Goal: Transaction & Acquisition: Obtain resource

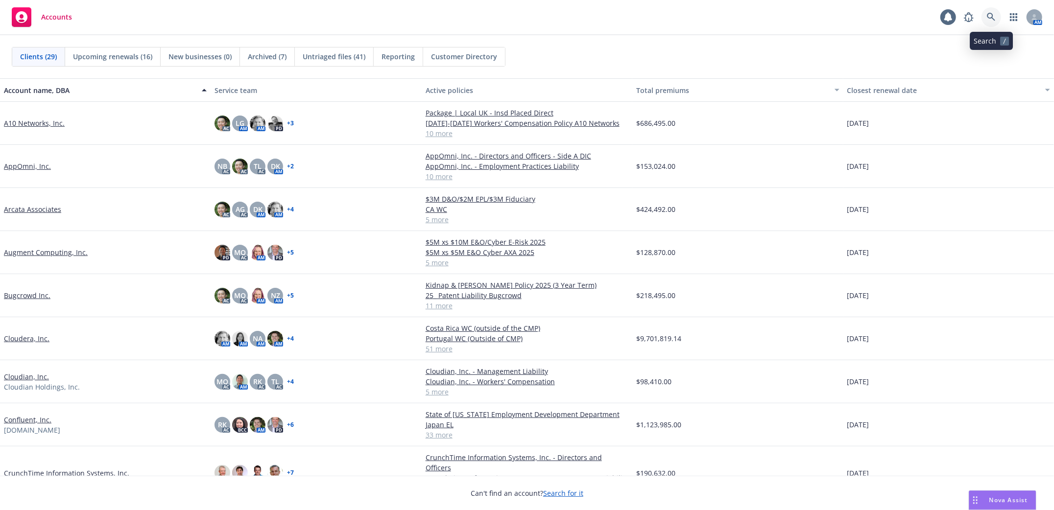
click at [993, 19] on icon at bounding box center [991, 17] width 8 height 8
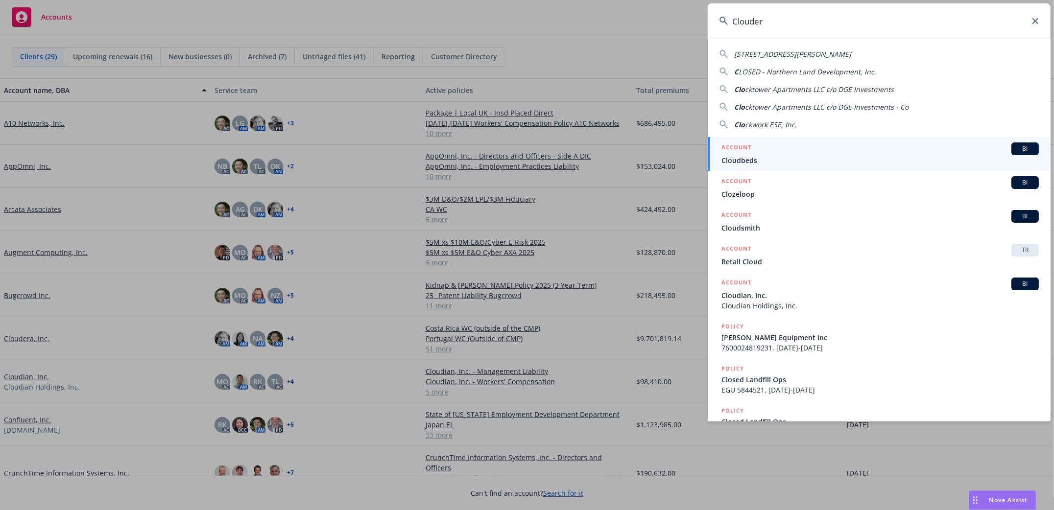
type input "Cloudera"
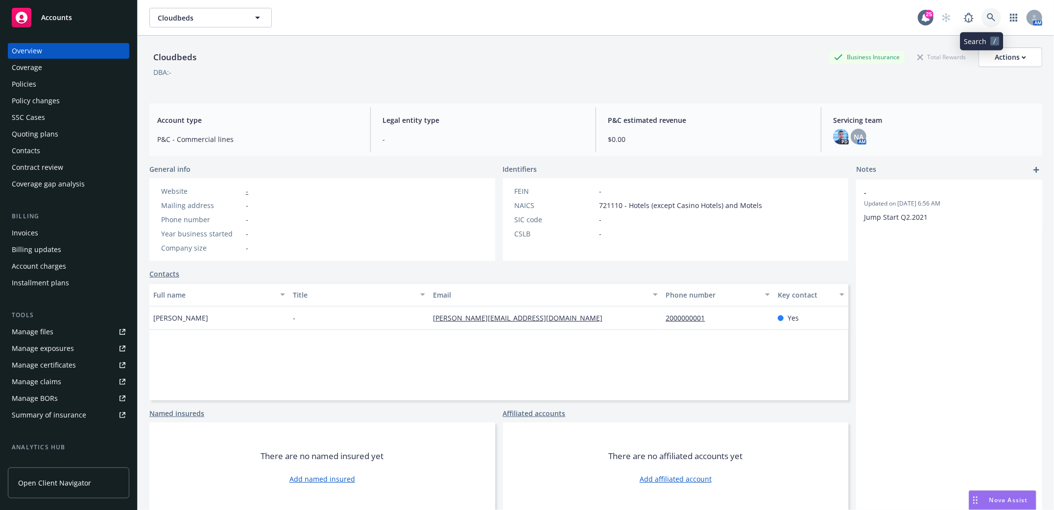
click at [982, 18] on link at bounding box center [992, 18] width 20 height 20
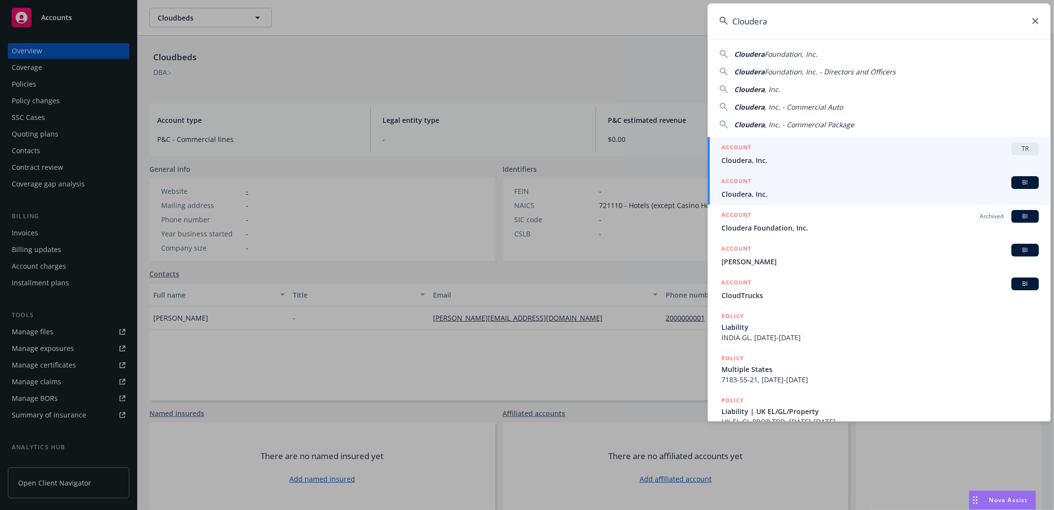
type input "Cloudera"
click at [736, 193] on span "Cloudera, Inc." at bounding box center [880, 194] width 317 height 10
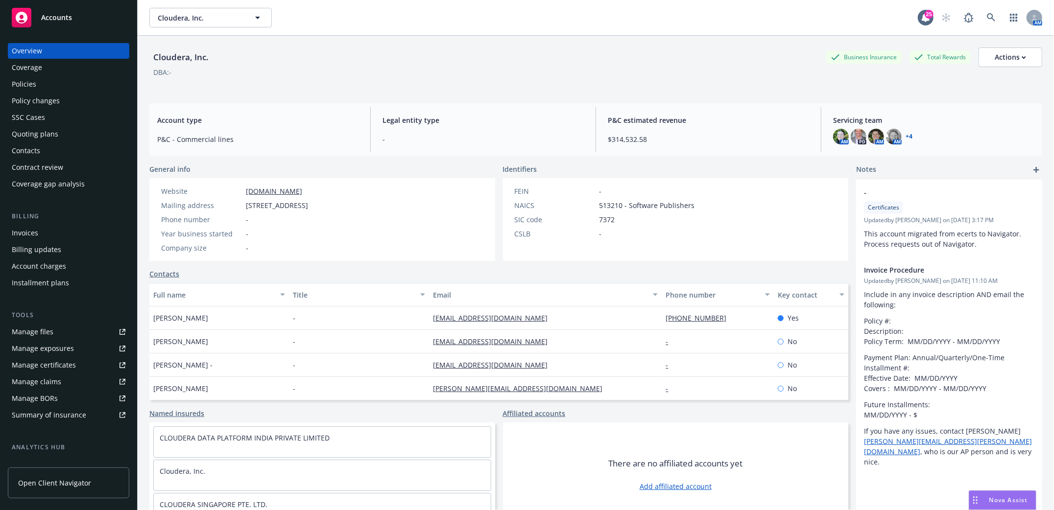
click at [30, 89] on div "Policies" at bounding box center [24, 84] width 24 height 16
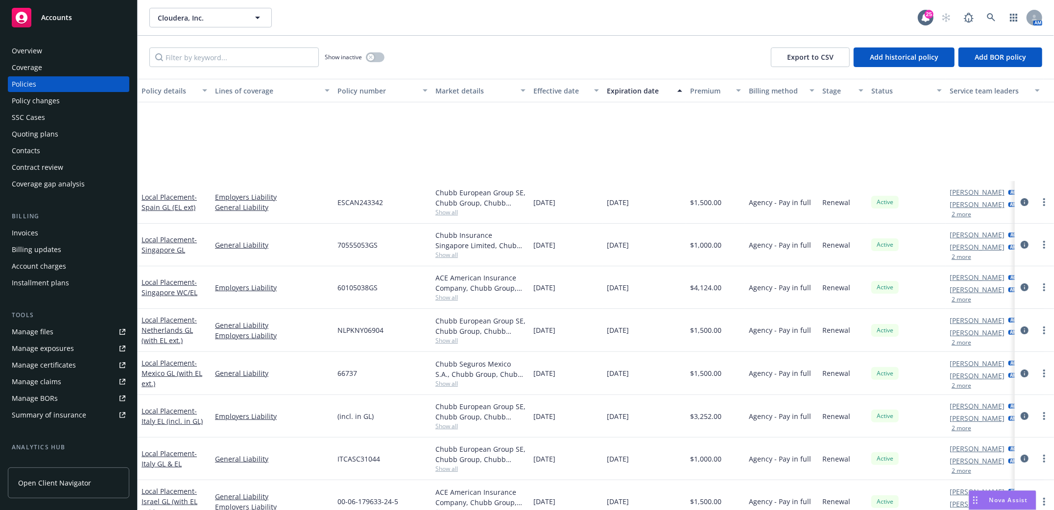
scroll to position [391, 0]
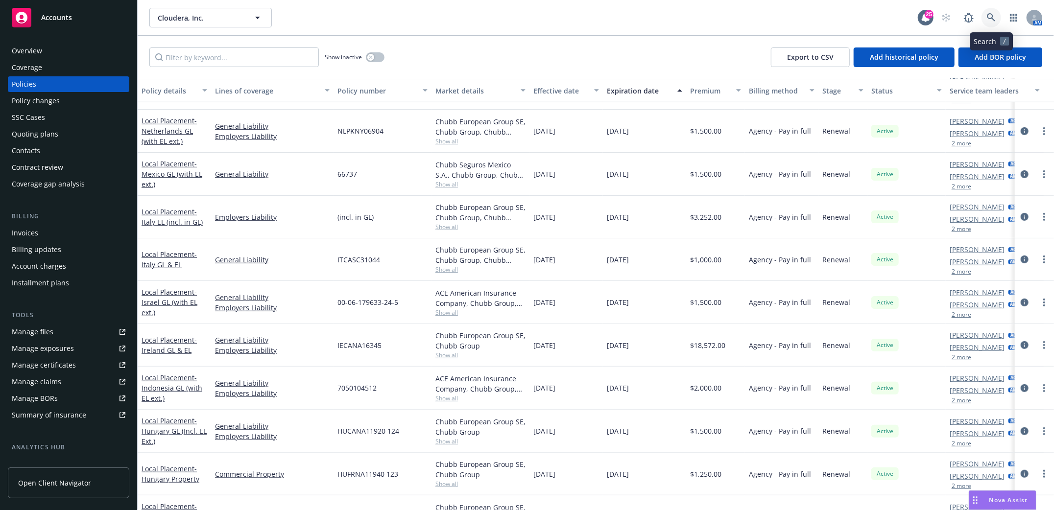
click at [986, 19] on link at bounding box center [992, 18] width 20 height 20
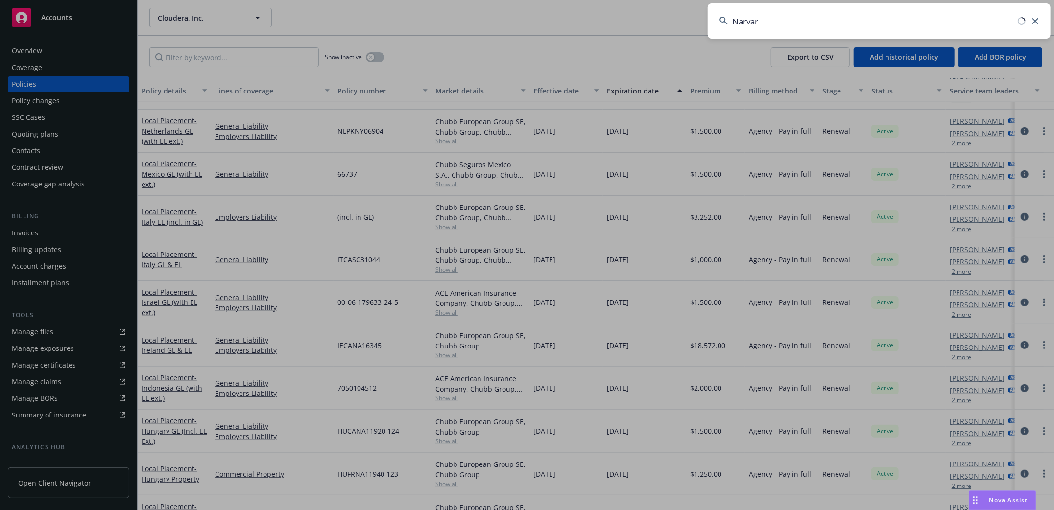
type input "Narvar"
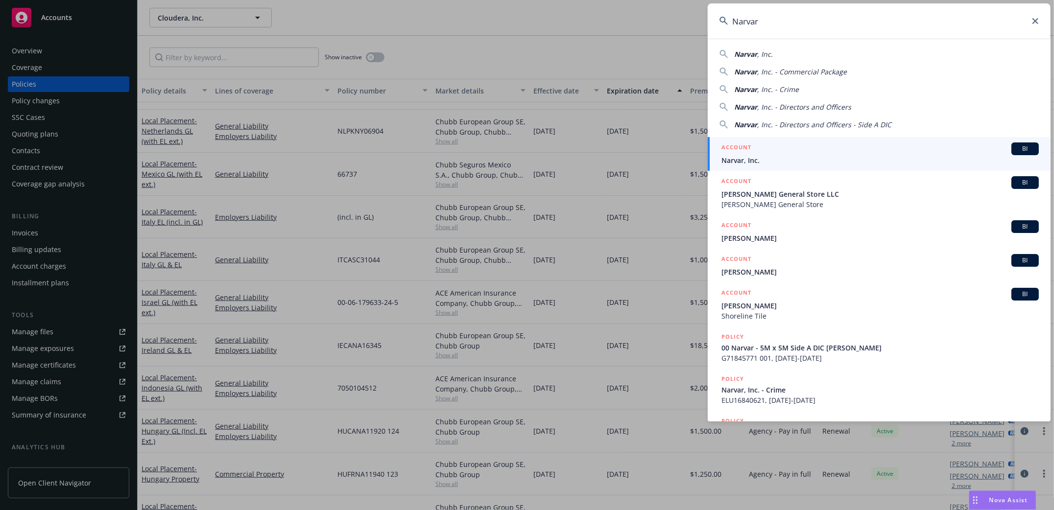
click at [745, 163] on span "Narvar, Inc." at bounding box center [880, 160] width 317 height 10
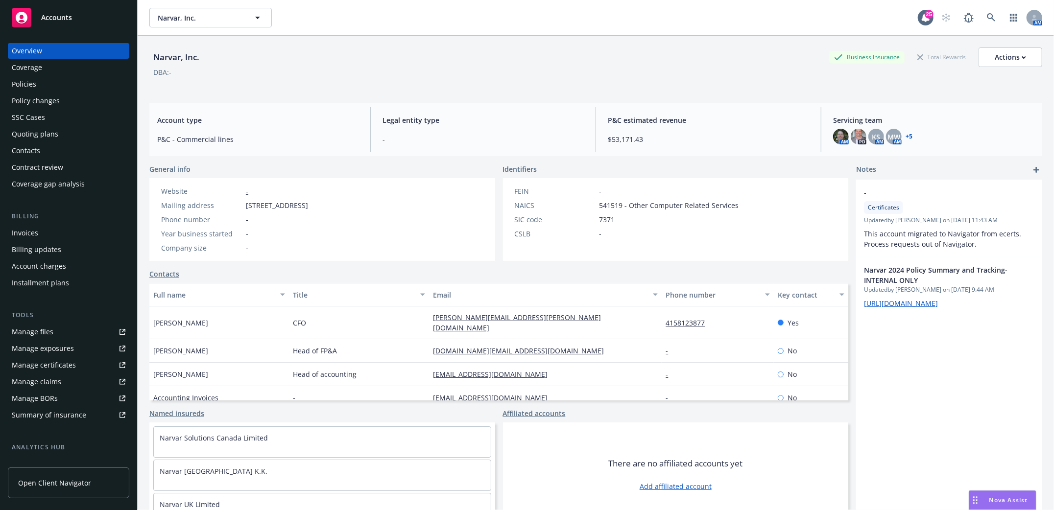
click at [20, 86] on div "Policies" at bounding box center [24, 84] width 24 height 16
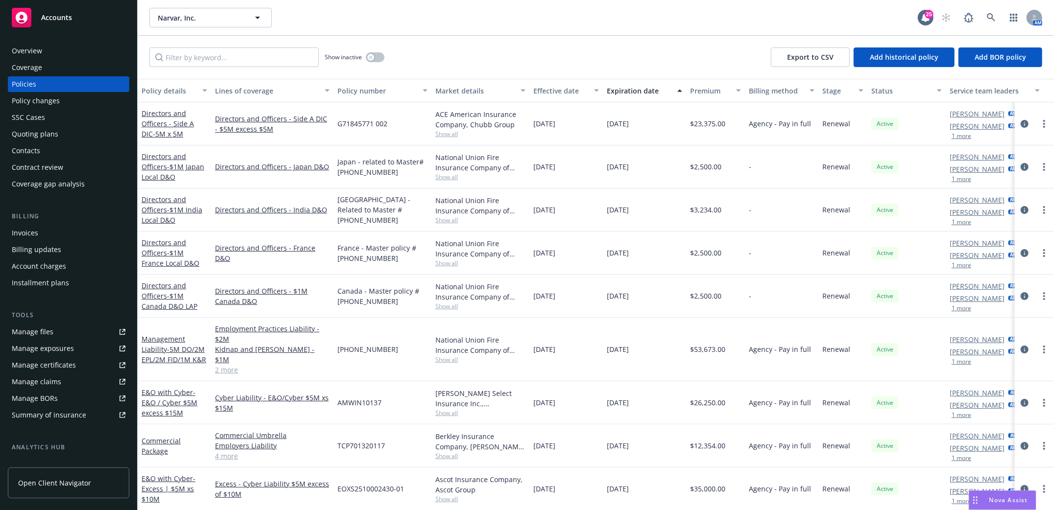
click at [27, 236] on div "Invoices" at bounding box center [25, 233] width 26 height 16
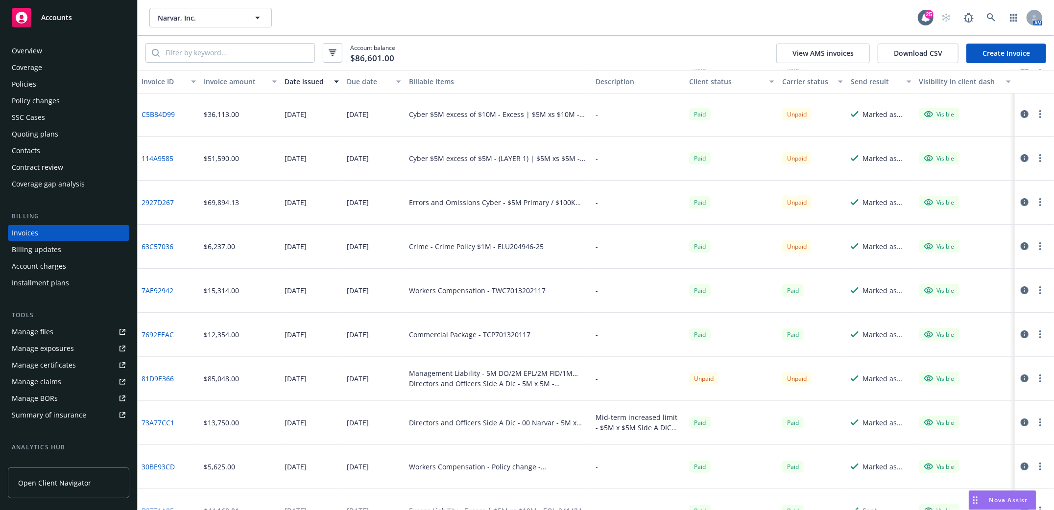
scroll to position [130, 0]
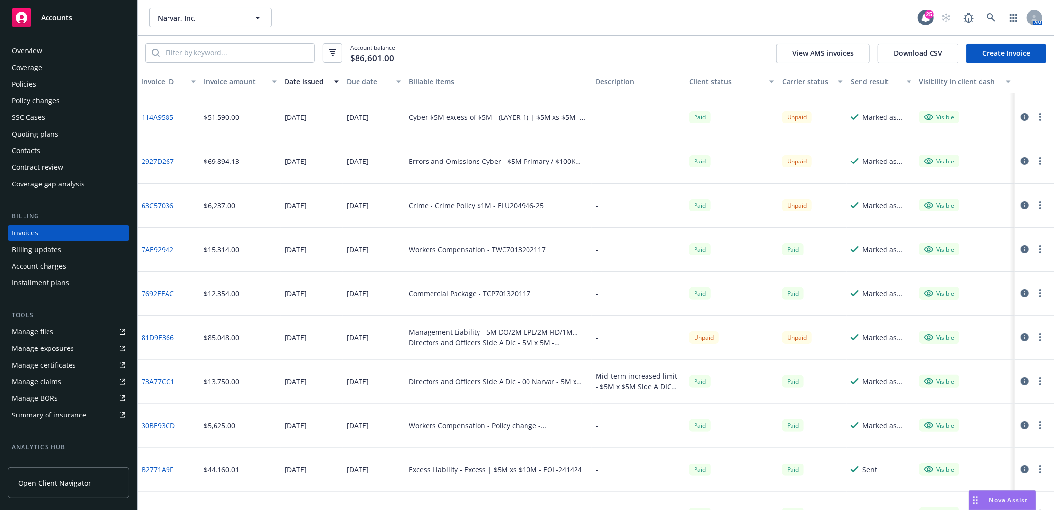
click at [12, 83] on div "Policies" at bounding box center [24, 84] width 24 height 16
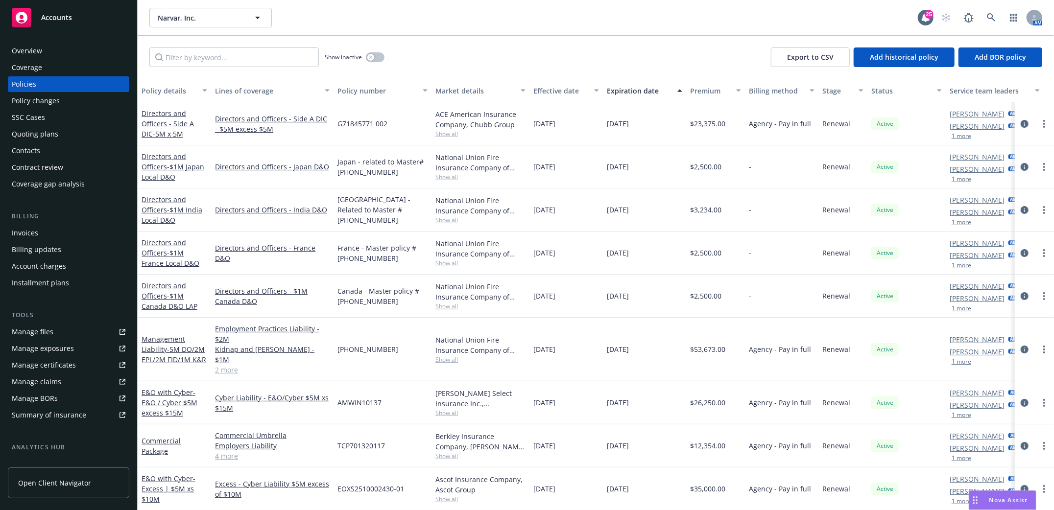
click at [18, 232] on div "Invoices" at bounding box center [25, 233] width 26 height 16
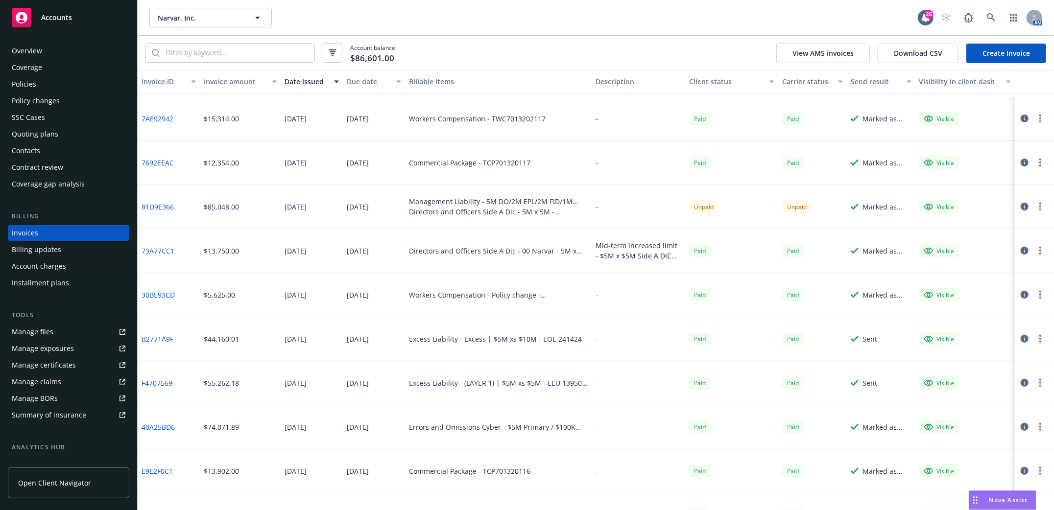
scroll to position [391, 0]
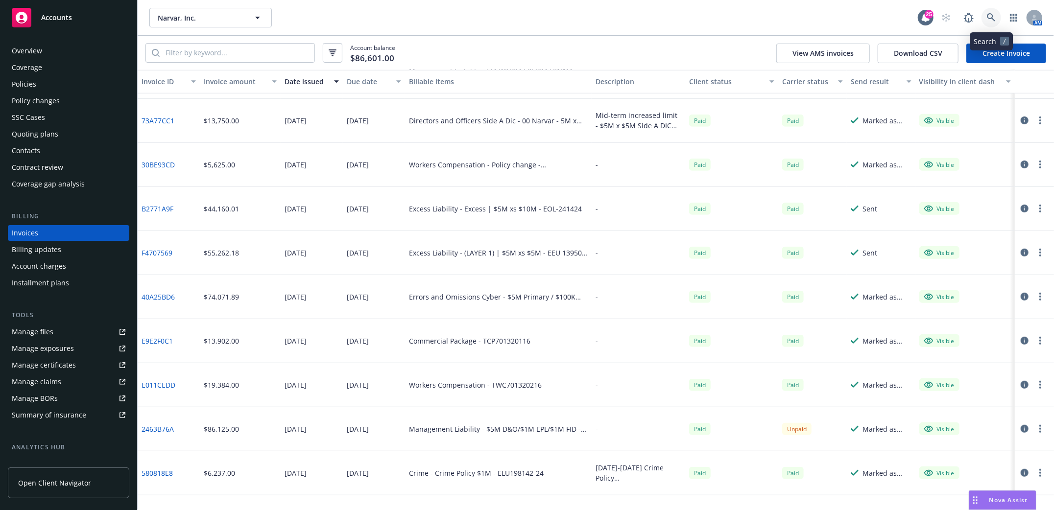
click at [992, 17] on icon at bounding box center [991, 17] width 8 height 8
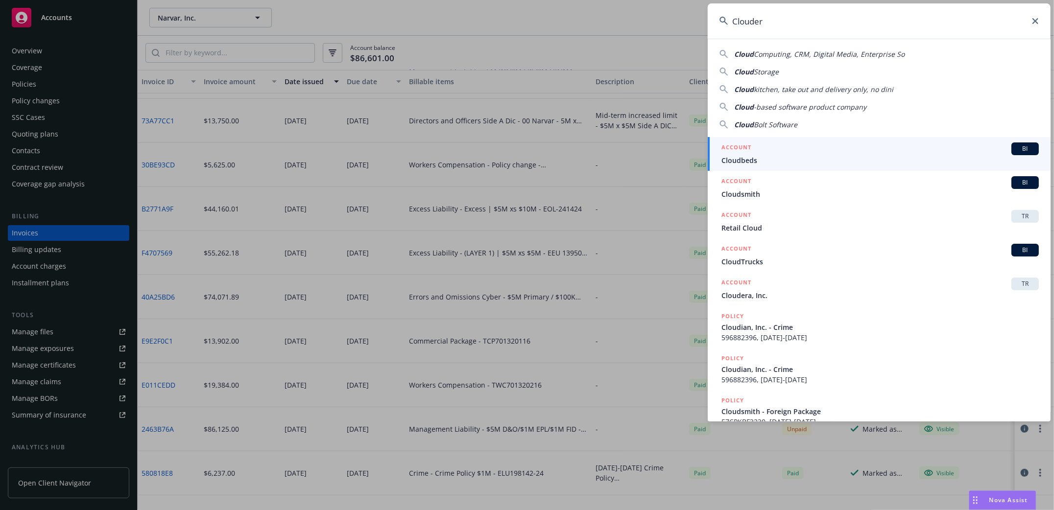
type input "Cloudera"
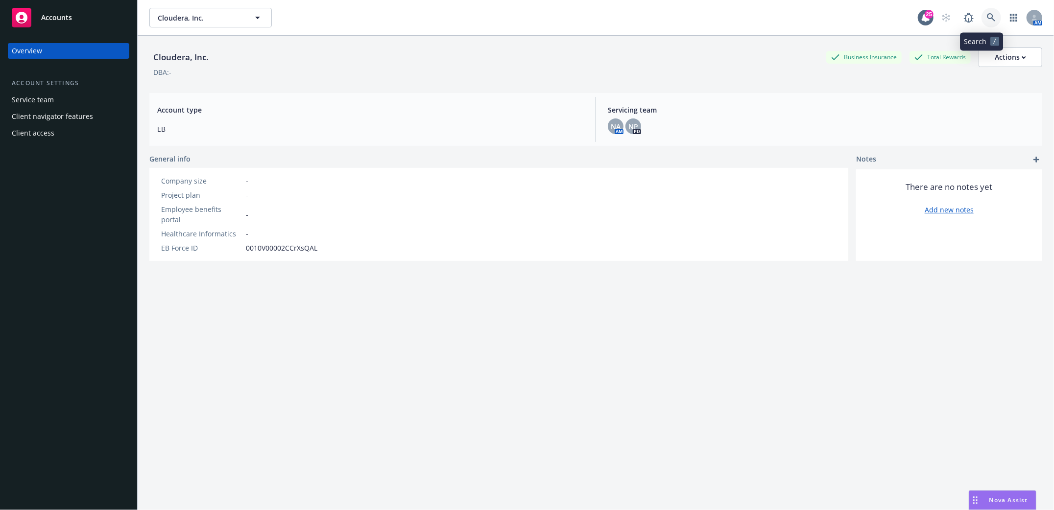
click at [987, 18] on icon at bounding box center [991, 17] width 9 height 9
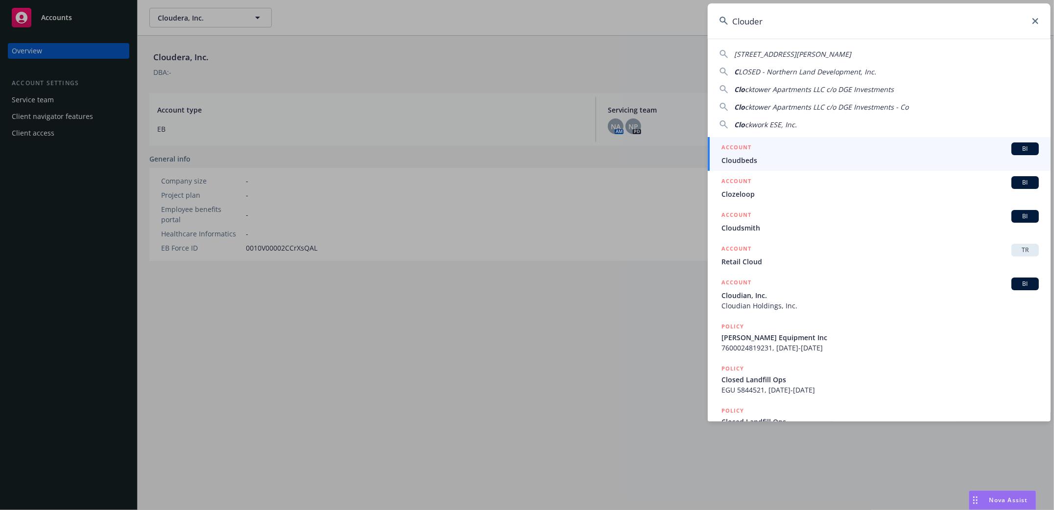
type input "Cloudera"
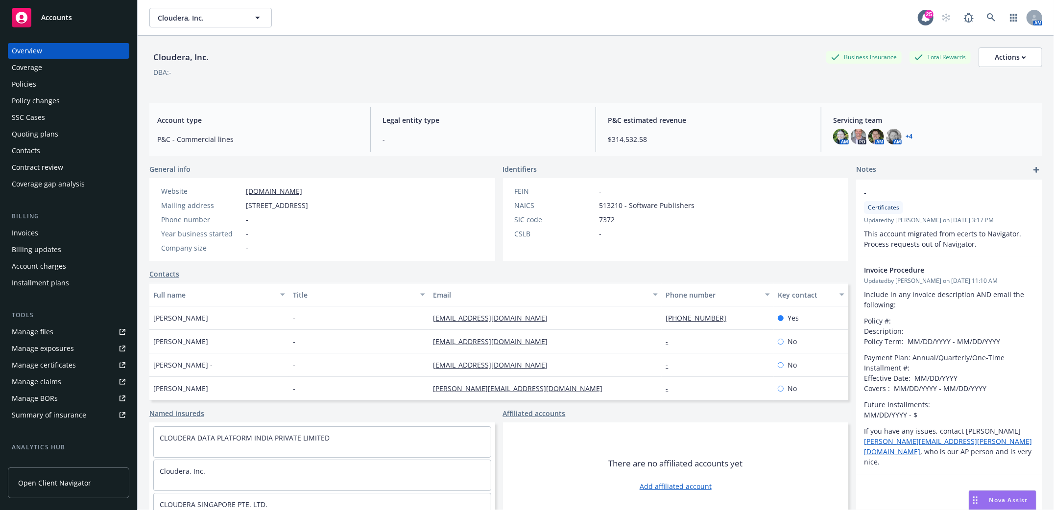
click at [25, 81] on div "Policies" at bounding box center [24, 84] width 24 height 16
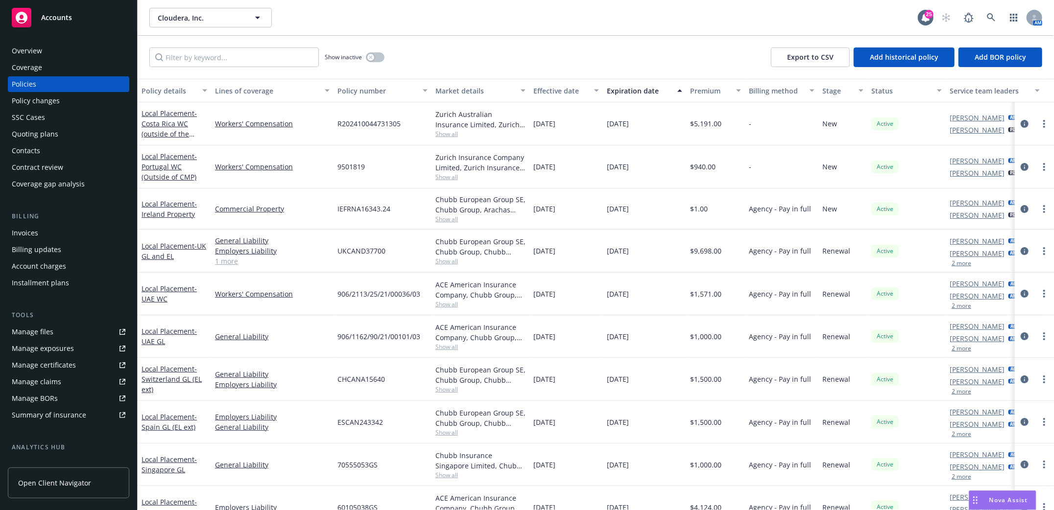
click at [22, 233] on div "Invoices" at bounding box center [25, 233] width 26 height 16
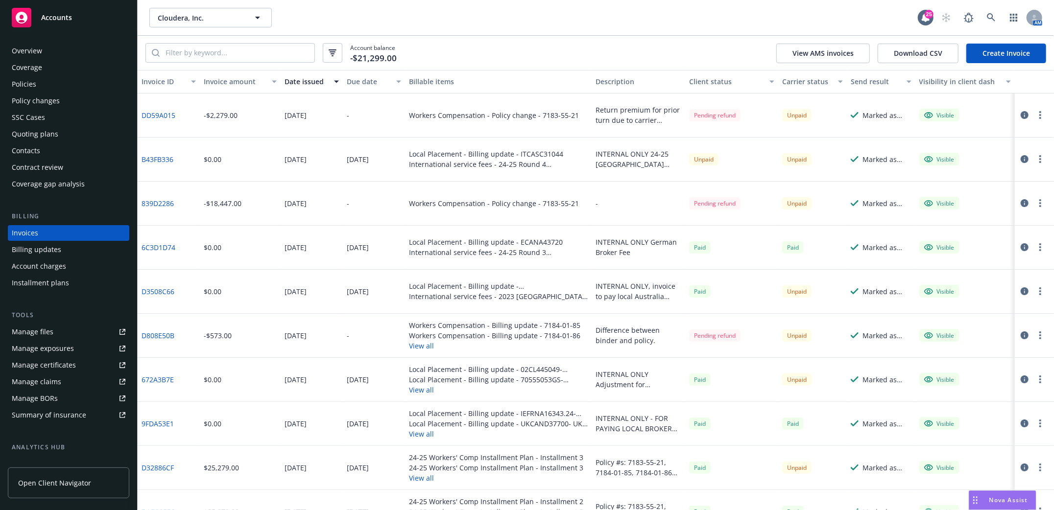
click at [25, 83] on div "Policies" at bounding box center [24, 84] width 24 height 16
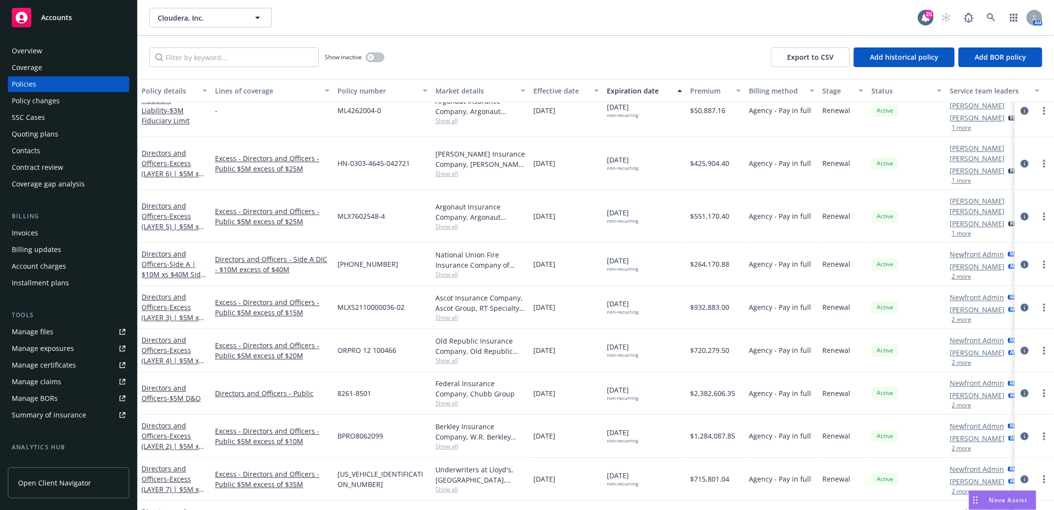
scroll to position [1721, 0]
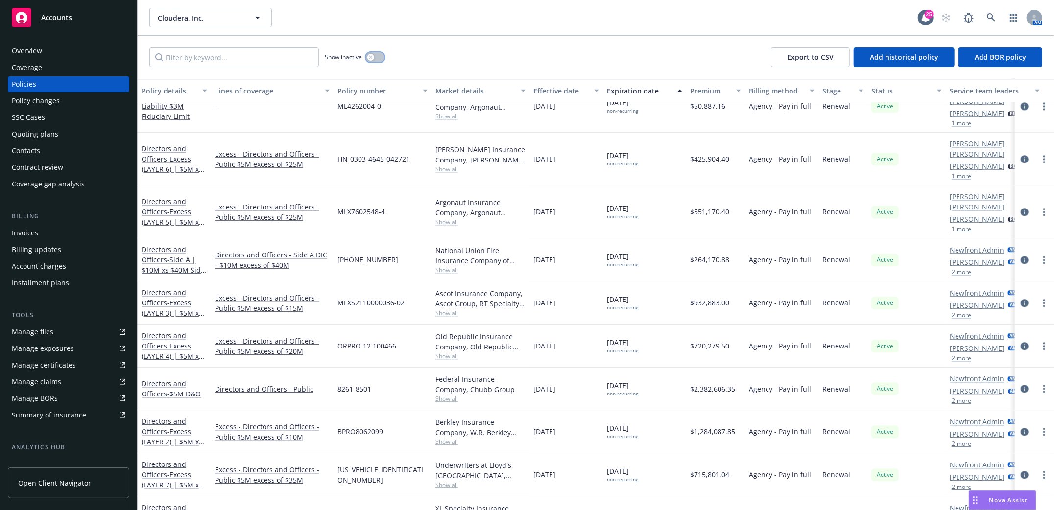
click at [381, 58] on button "button" at bounding box center [375, 57] width 19 height 10
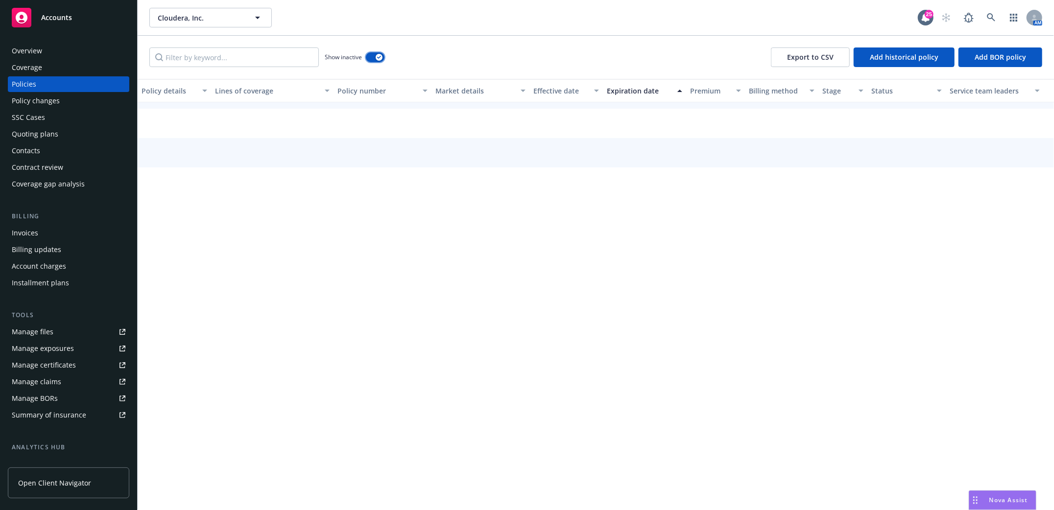
scroll to position [1669, 0]
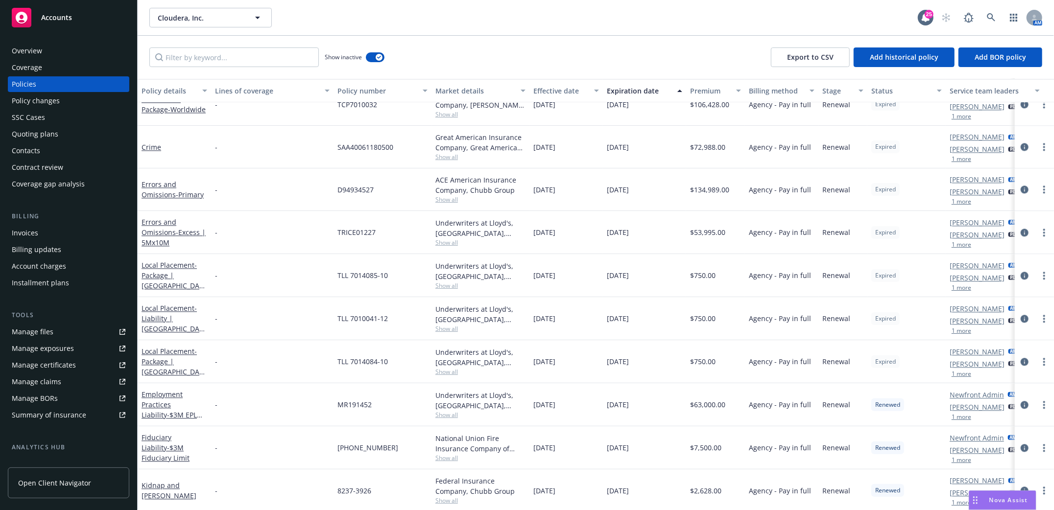
click at [625, 91] on div "Expiration date" at bounding box center [639, 91] width 65 height 10
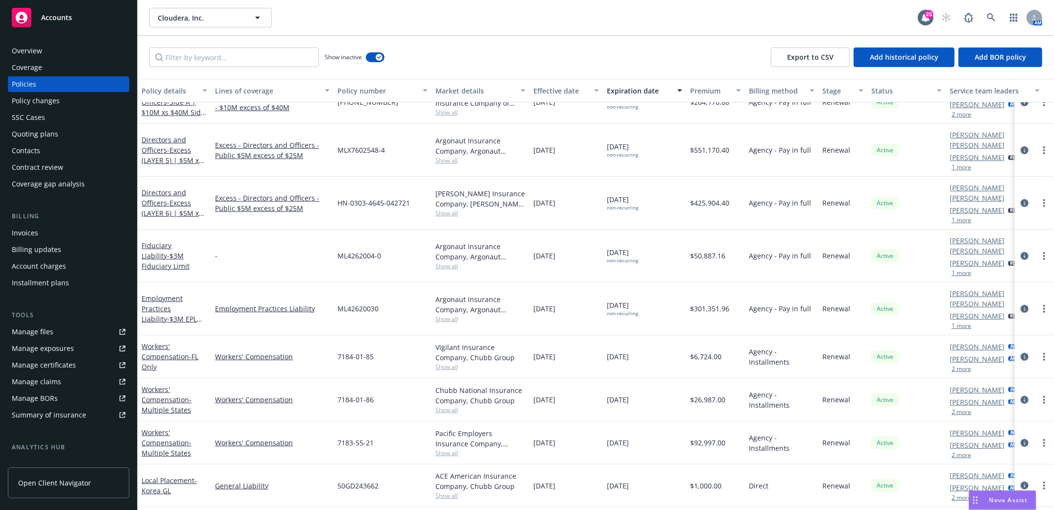
scroll to position [261, 0]
click at [152, 428] on link "Workers' Compensation - Multiple States" at bounding box center [167, 443] width 50 height 30
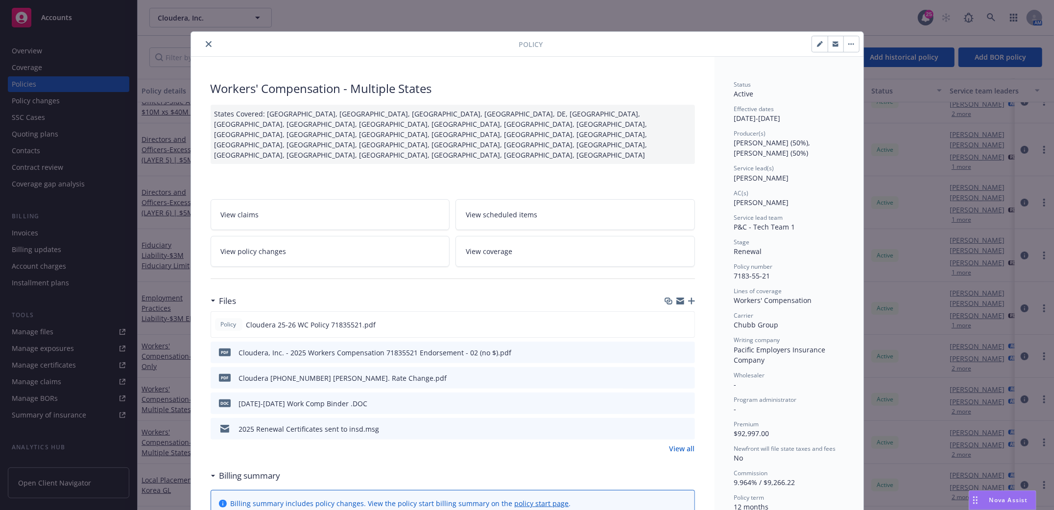
click at [206, 42] on icon "close" at bounding box center [209, 44] width 6 height 6
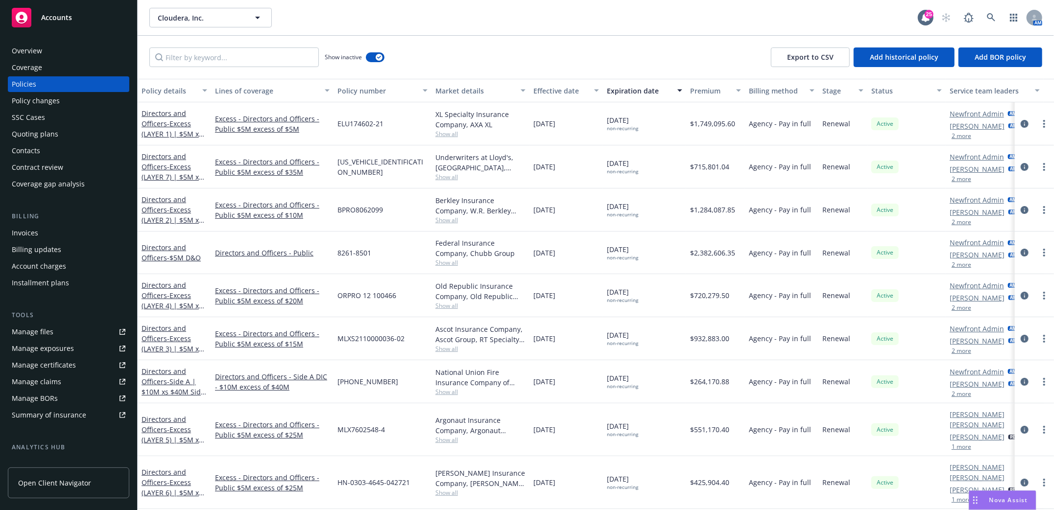
click at [635, 90] on div "Expiration date" at bounding box center [639, 91] width 65 height 10
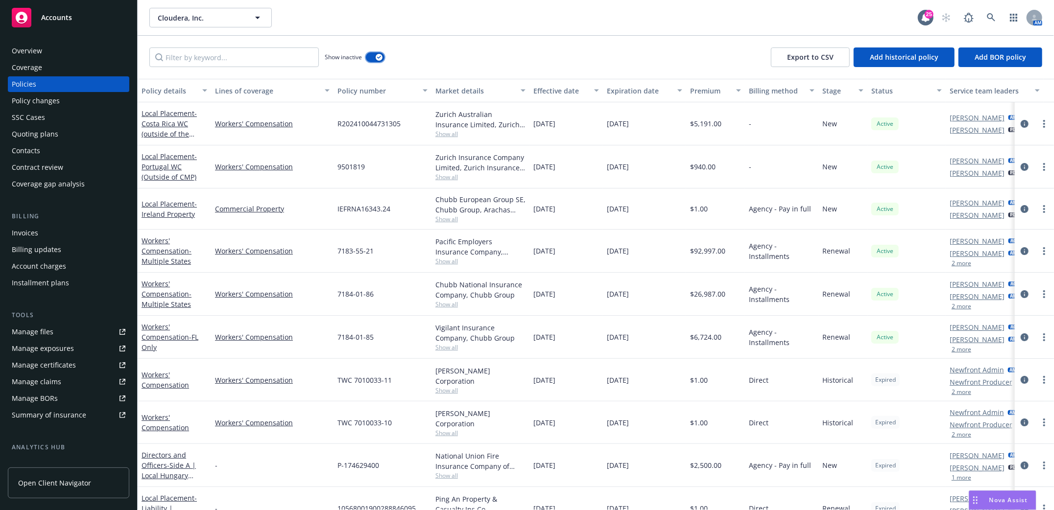
click at [377, 53] on button "button" at bounding box center [375, 57] width 19 height 10
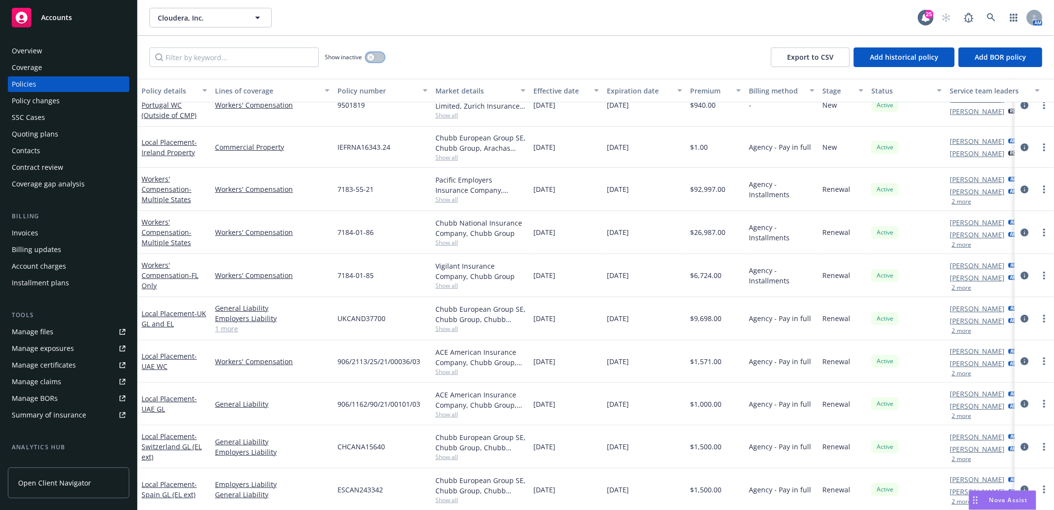
scroll to position [65, 0]
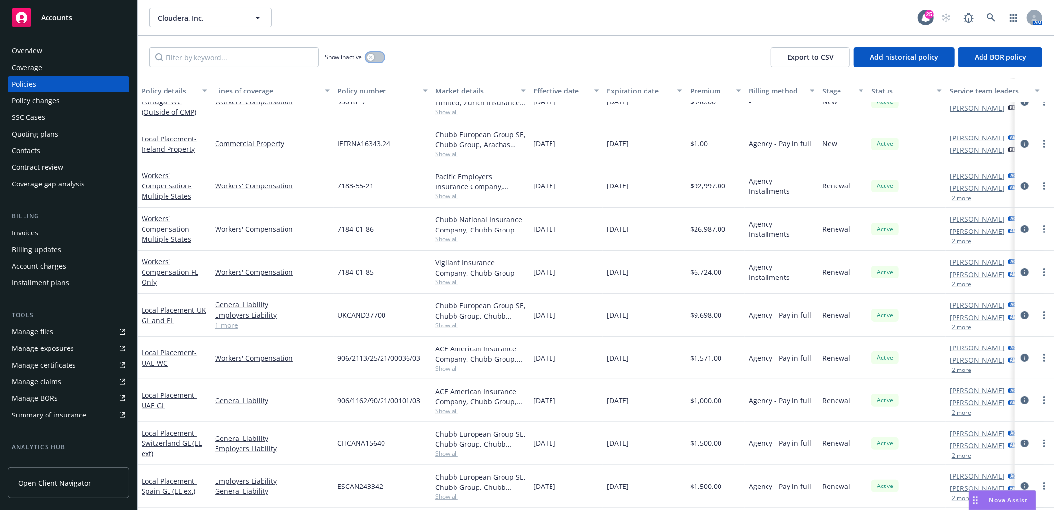
click at [380, 58] on button "button" at bounding box center [375, 57] width 19 height 10
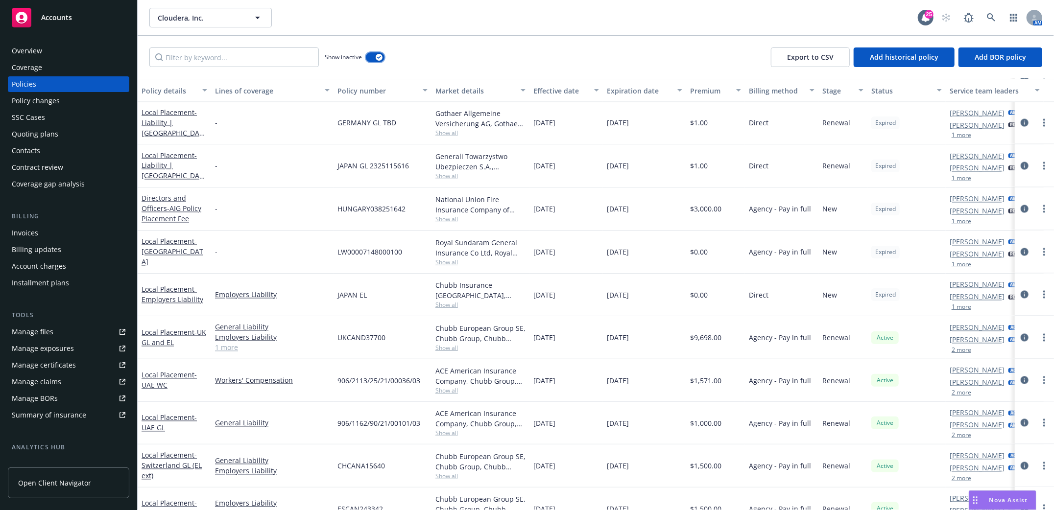
scroll to position [1241, 0]
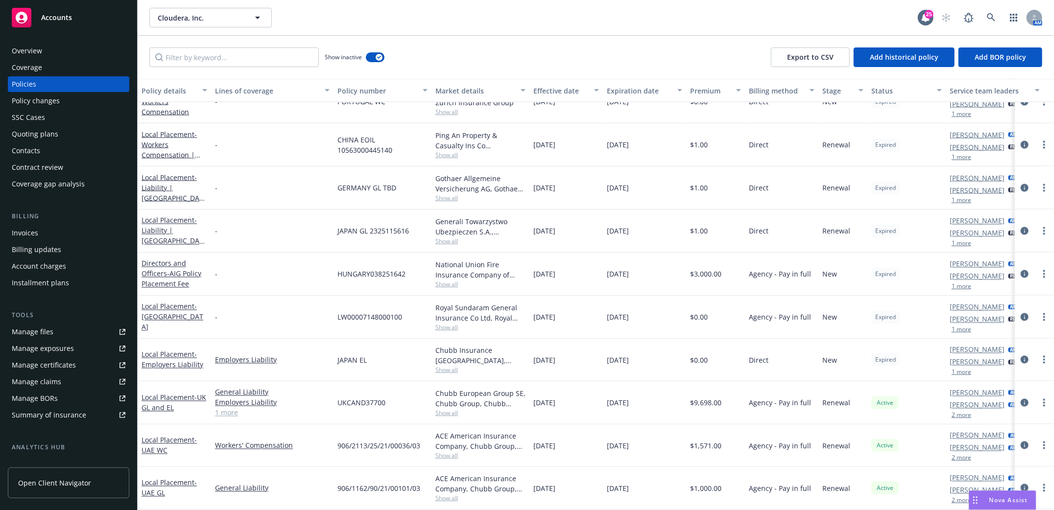
click at [629, 88] on div "Expiration date" at bounding box center [639, 91] width 65 height 10
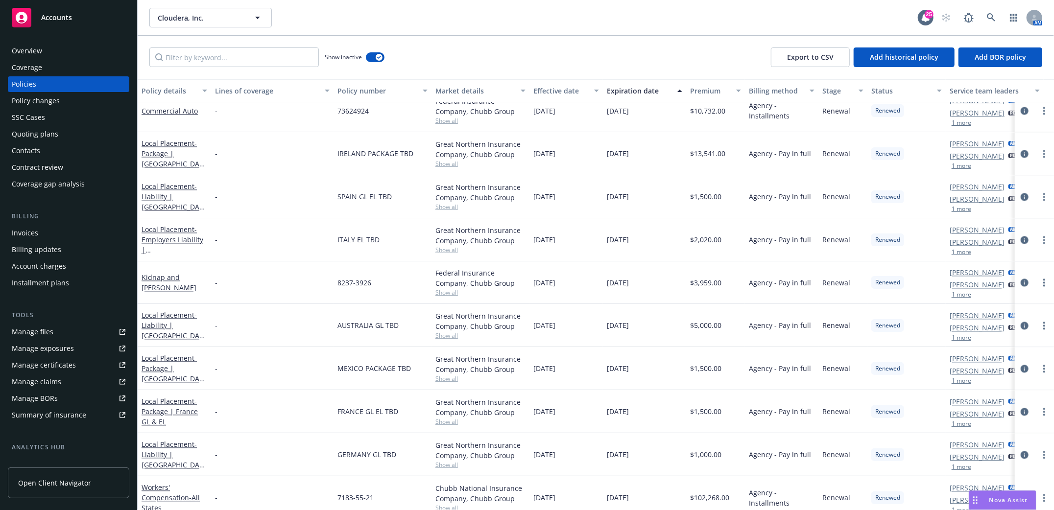
scroll to position [4311, 0]
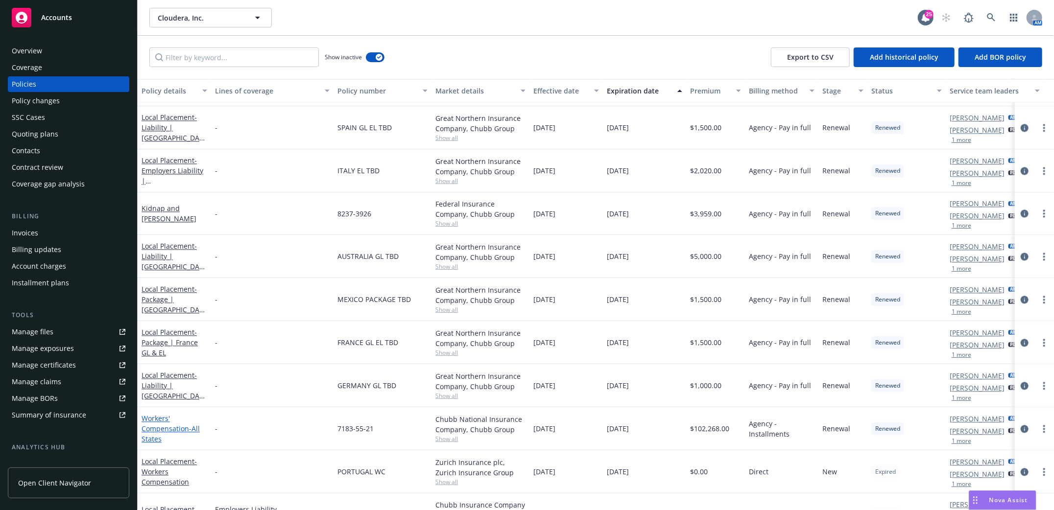
click at [153, 429] on link "Workers' Compensation - All States" at bounding box center [171, 429] width 58 height 30
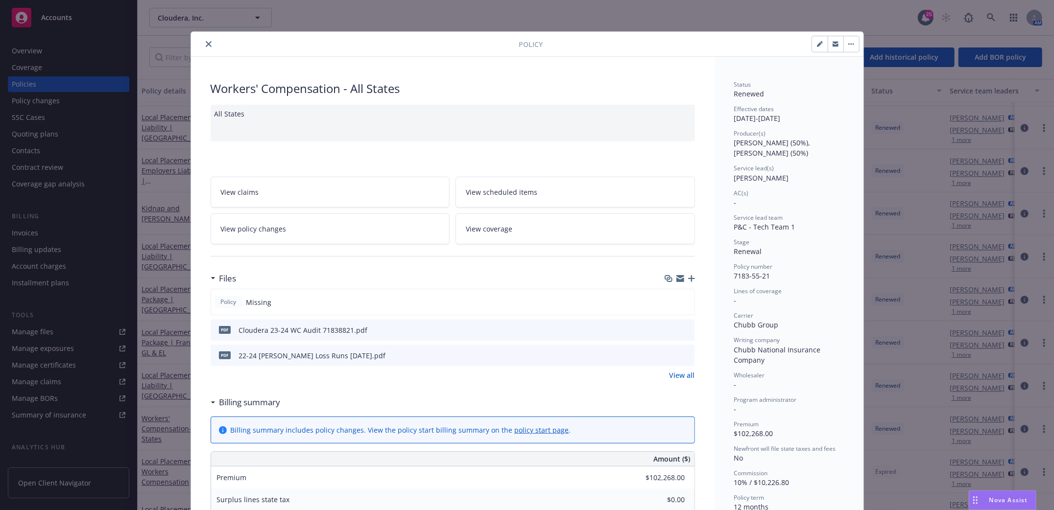
click at [666, 330] on icon "download file" at bounding box center [670, 330] width 8 height 8
click at [206, 44] on icon "close" at bounding box center [209, 44] width 6 height 6
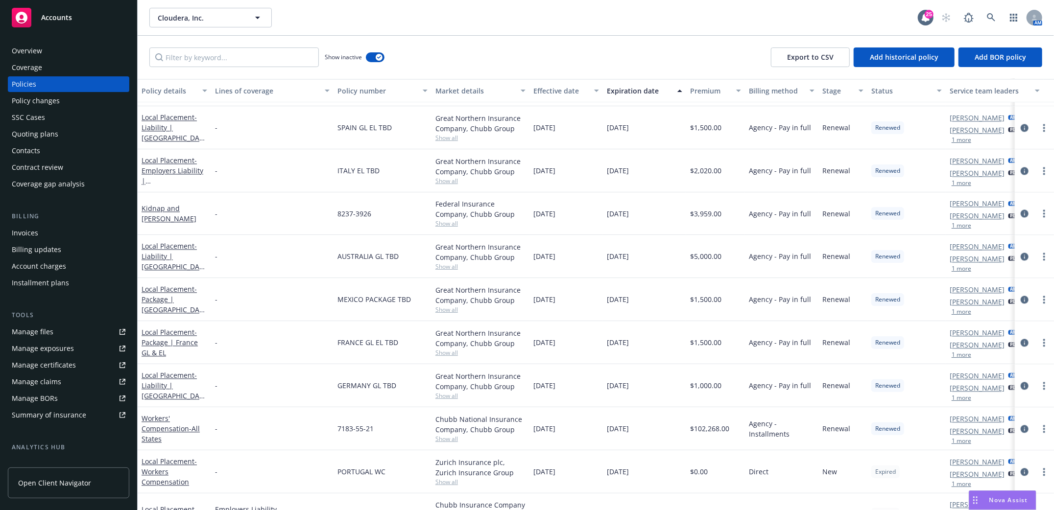
click at [22, 233] on div "Invoices" at bounding box center [25, 233] width 26 height 16
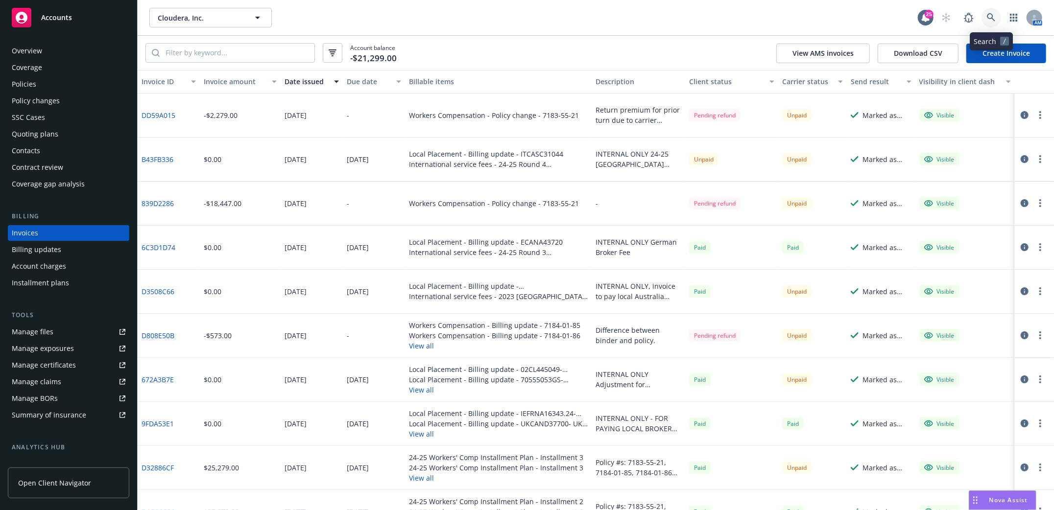
click at [989, 17] on icon at bounding box center [991, 17] width 9 height 9
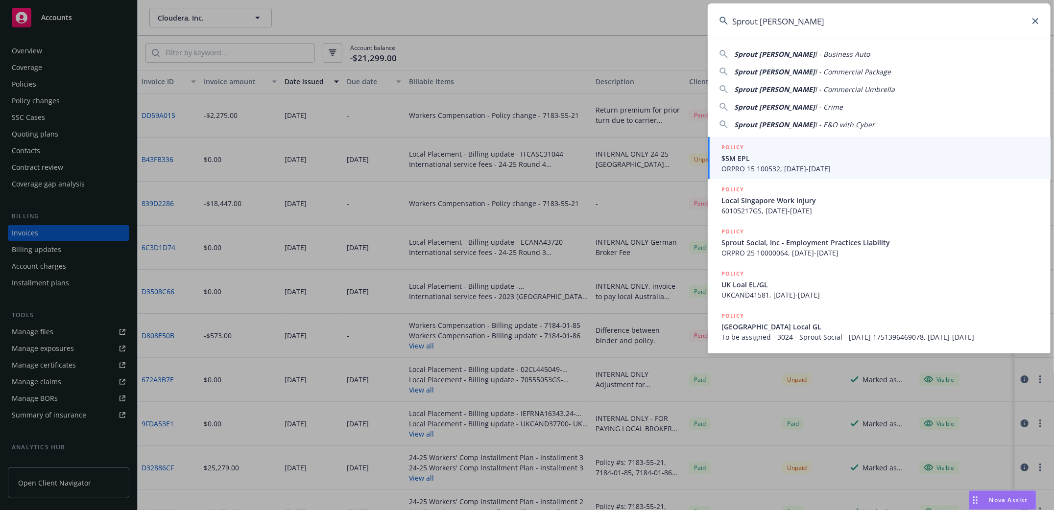
type input "Sprout Social"
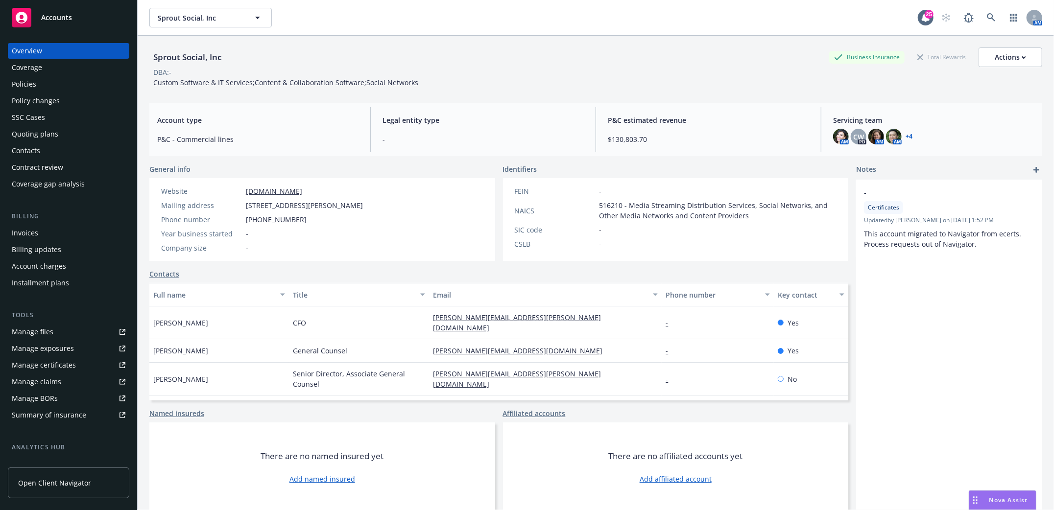
click at [25, 83] on div "Policies" at bounding box center [24, 84] width 24 height 16
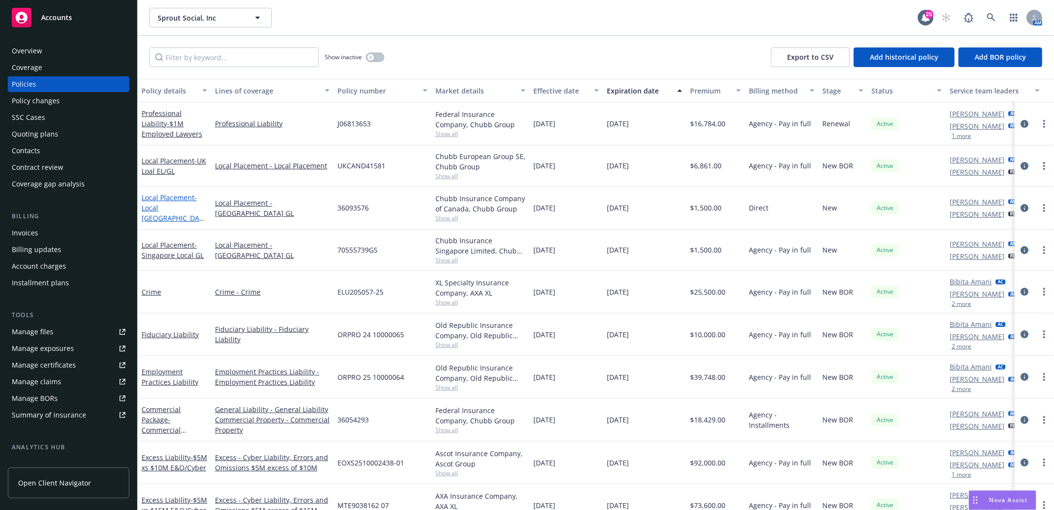
click at [162, 210] on span "- Local [GEOGRAPHIC_DATA] GL" at bounding box center [173, 213] width 63 height 40
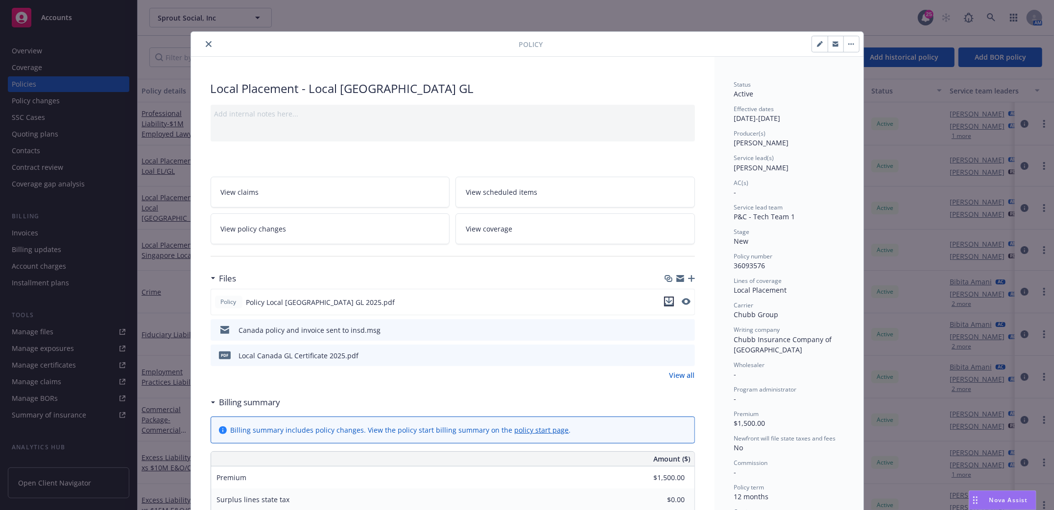
click at [666, 303] on icon "download file" at bounding box center [669, 302] width 8 height 8
click at [667, 354] on icon "download file" at bounding box center [670, 354] width 6 height 6
click at [206, 47] on icon "close" at bounding box center [209, 44] width 6 height 6
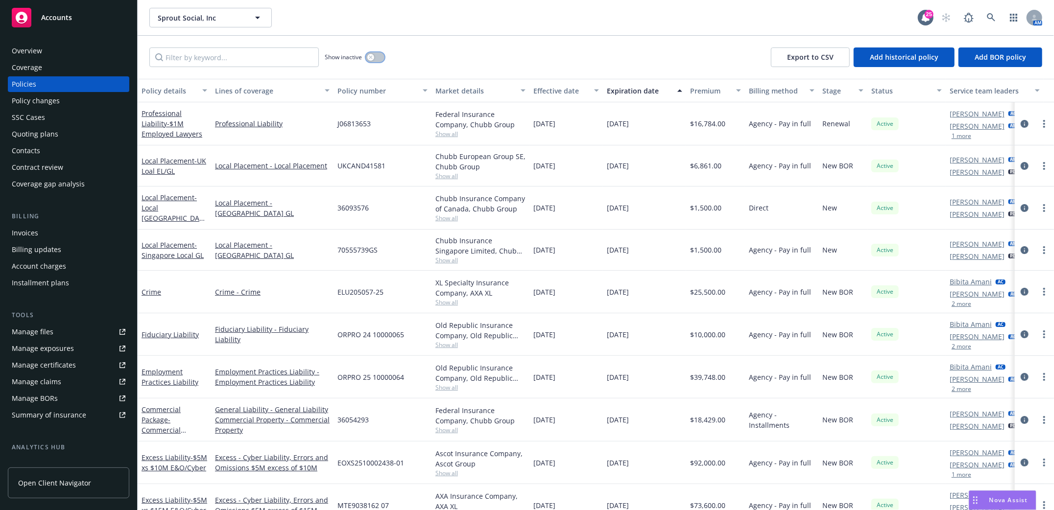
click at [377, 60] on button "button" at bounding box center [375, 57] width 19 height 10
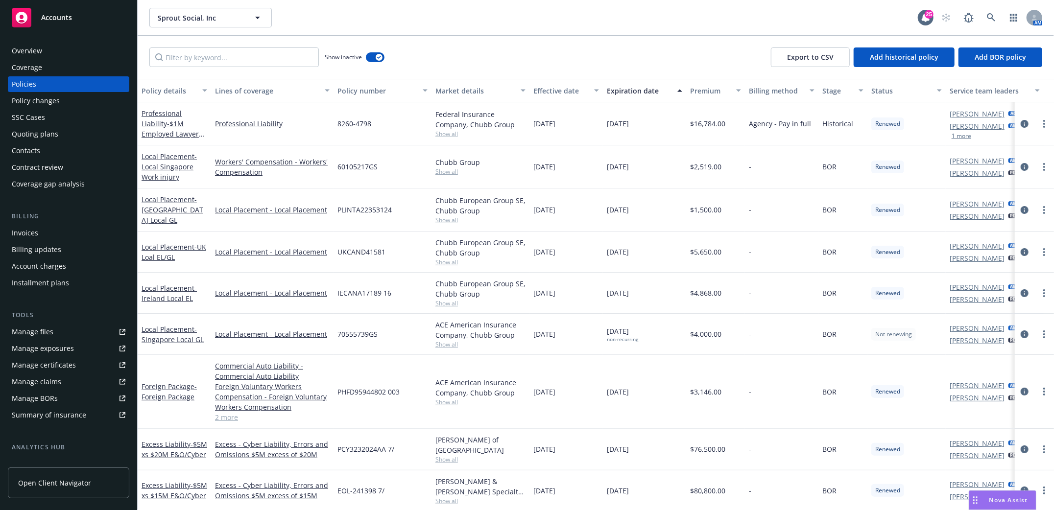
click at [635, 91] on div "Expiration date" at bounding box center [639, 91] width 65 height 10
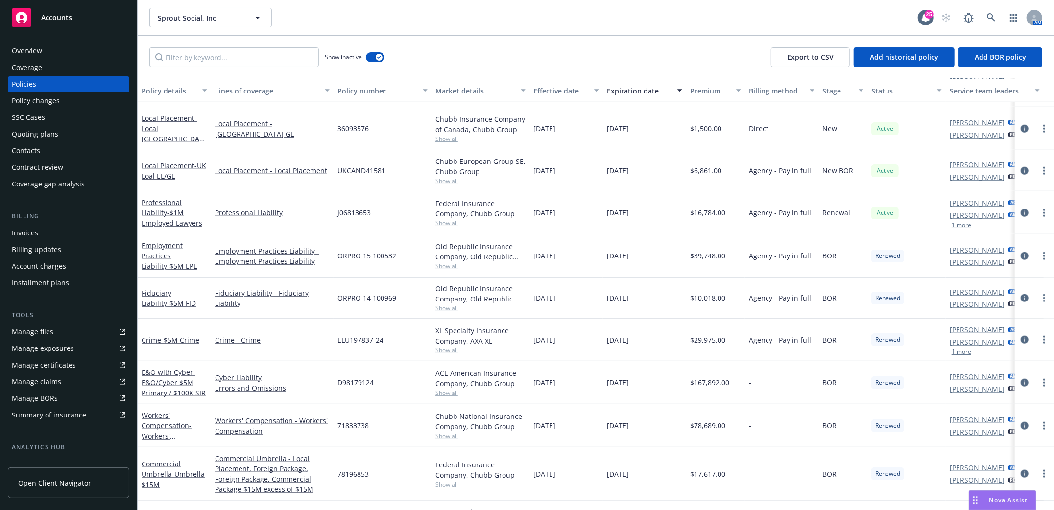
scroll to position [644, 0]
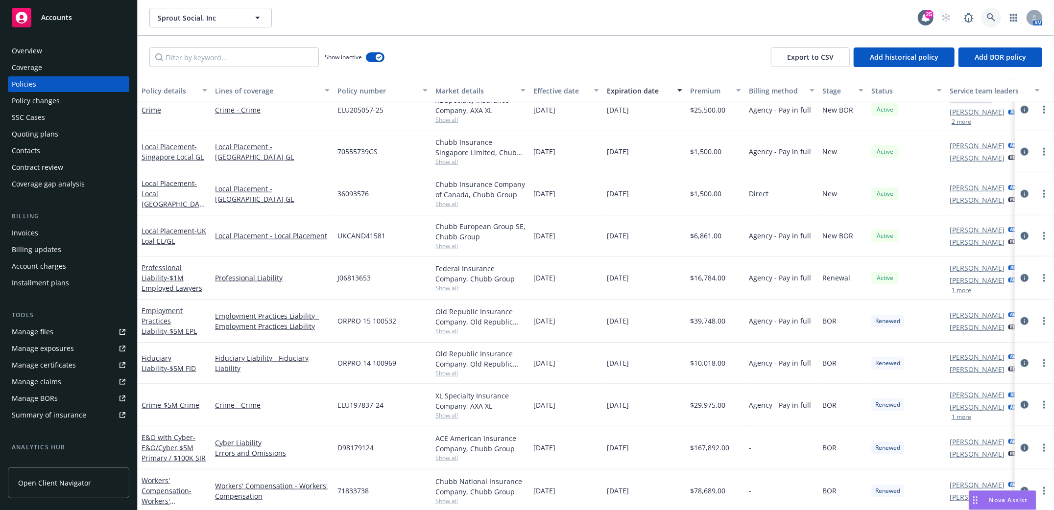
click at [992, 19] on icon at bounding box center [991, 17] width 9 height 9
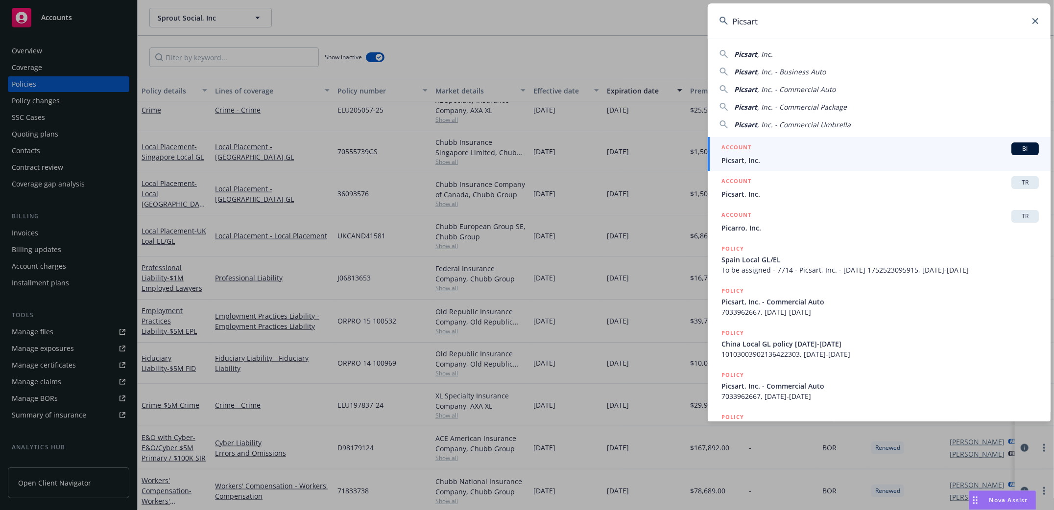
type input "Picsart"
click at [730, 159] on span "Picsart, Inc." at bounding box center [880, 160] width 317 height 10
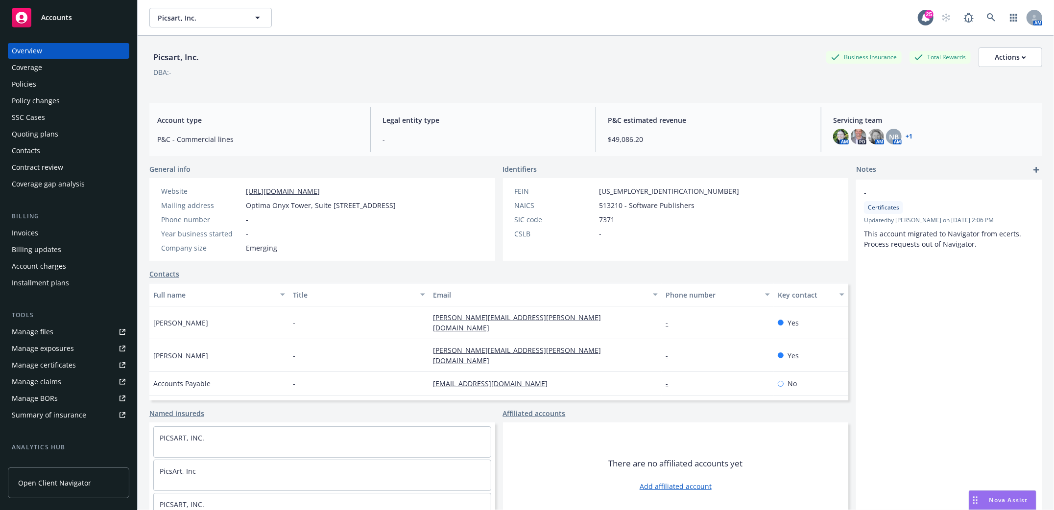
click at [23, 83] on div "Policies" at bounding box center [24, 84] width 24 height 16
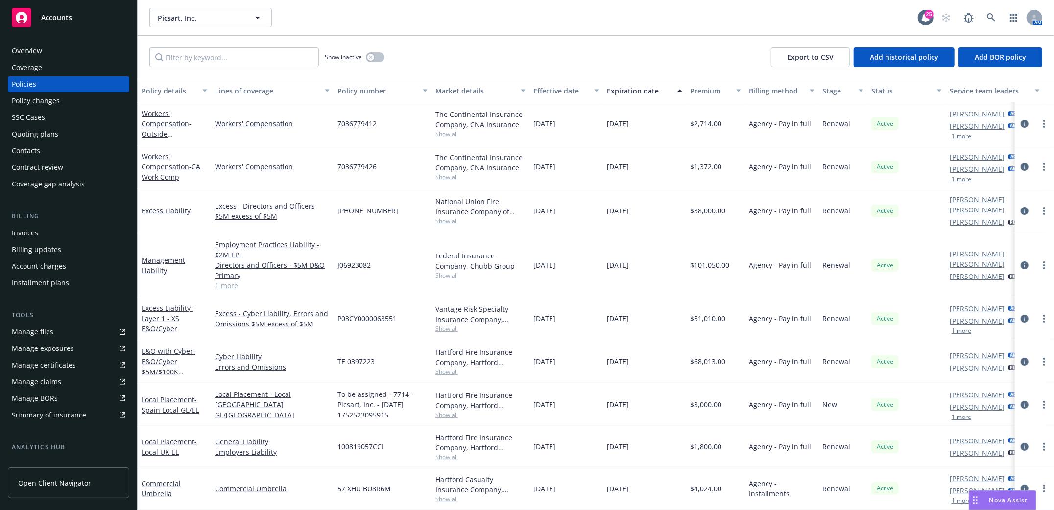
click at [21, 233] on div "Invoices" at bounding box center [25, 233] width 26 height 16
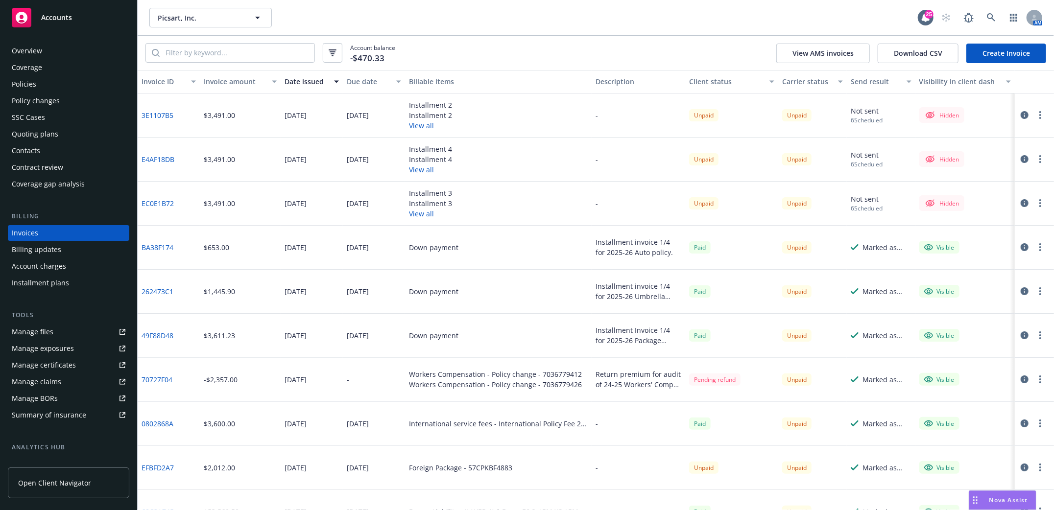
click at [19, 85] on div "Policies" at bounding box center [24, 84] width 24 height 16
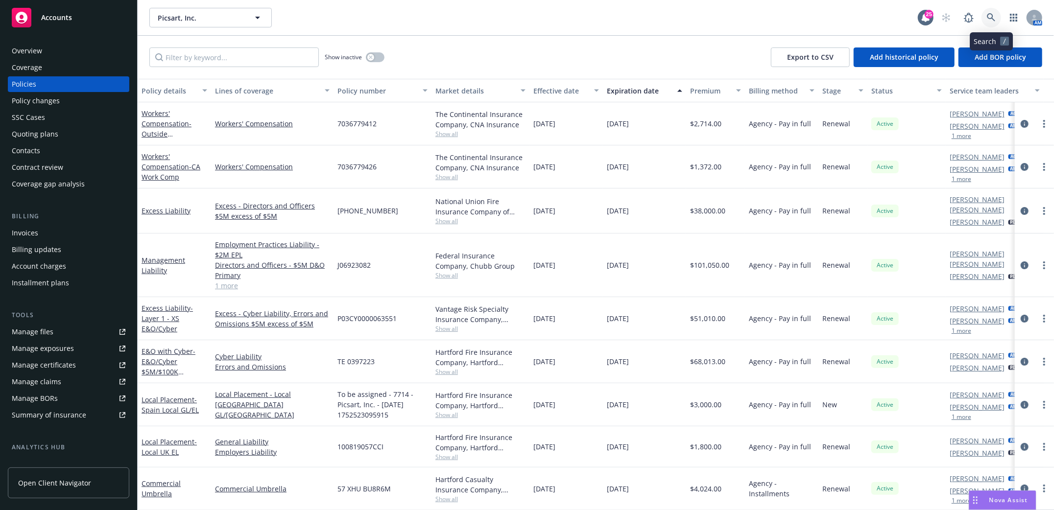
click at [994, 17] on icon at bounding box center [991, 17] width 9 height 9
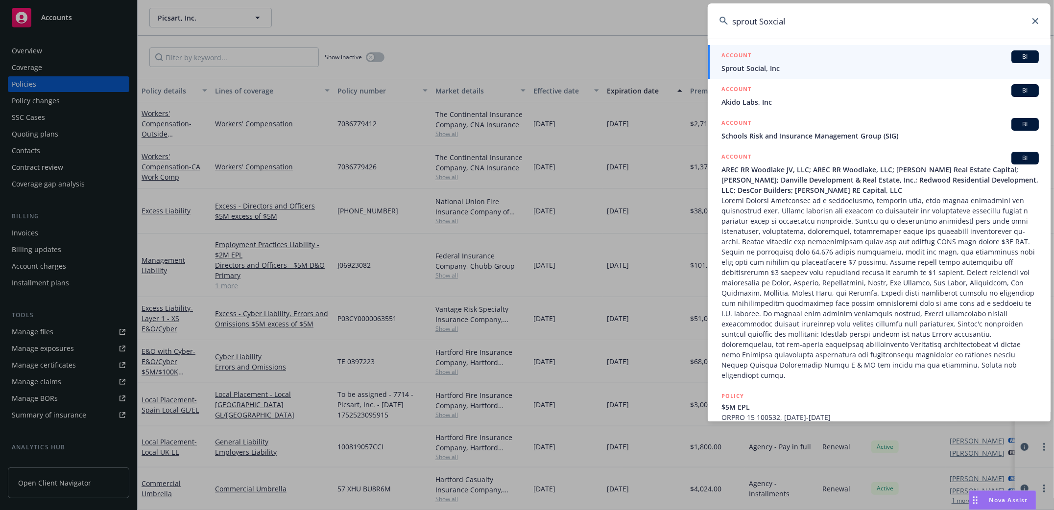
type input "sprout Soxcial"
click at [739, 65] on span "Sprout Social, Inc" at bounding box center [880, 68] width 317 height 10
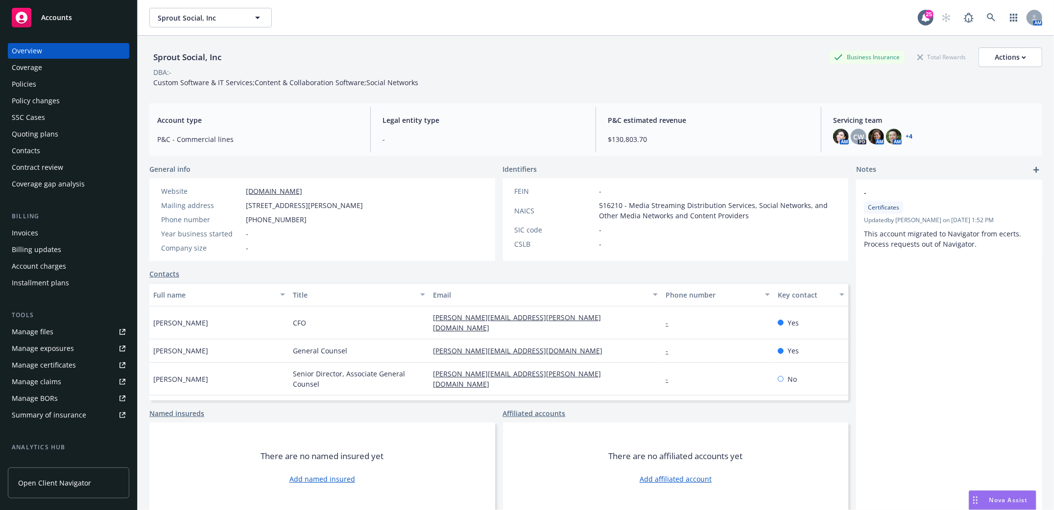
click at [21, 82] on div "Policies" at bounding box center [24, 84] width 24 height 16
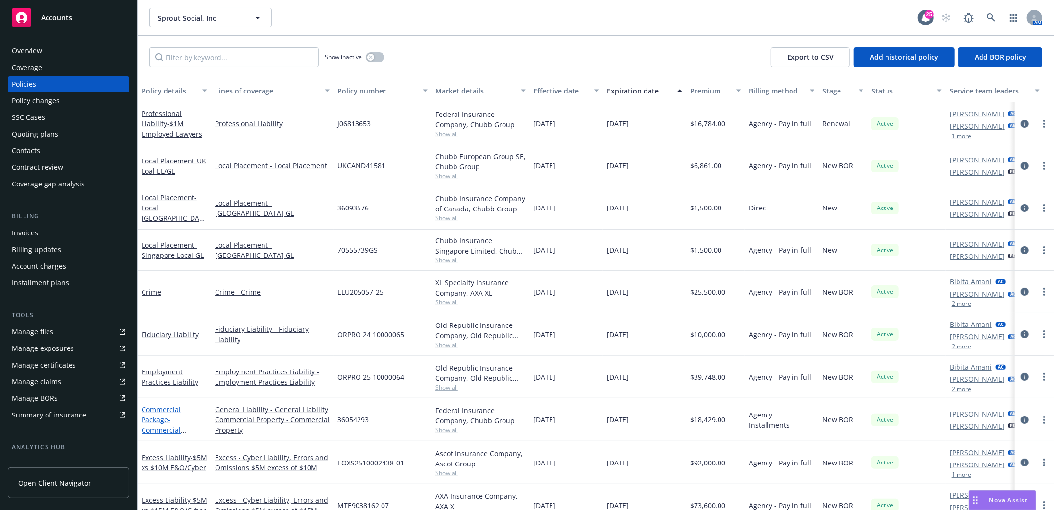
click at [160, 420] on link "Commercial Package - Commercial Package" at bounding box center [161, 425] width 39 height 40
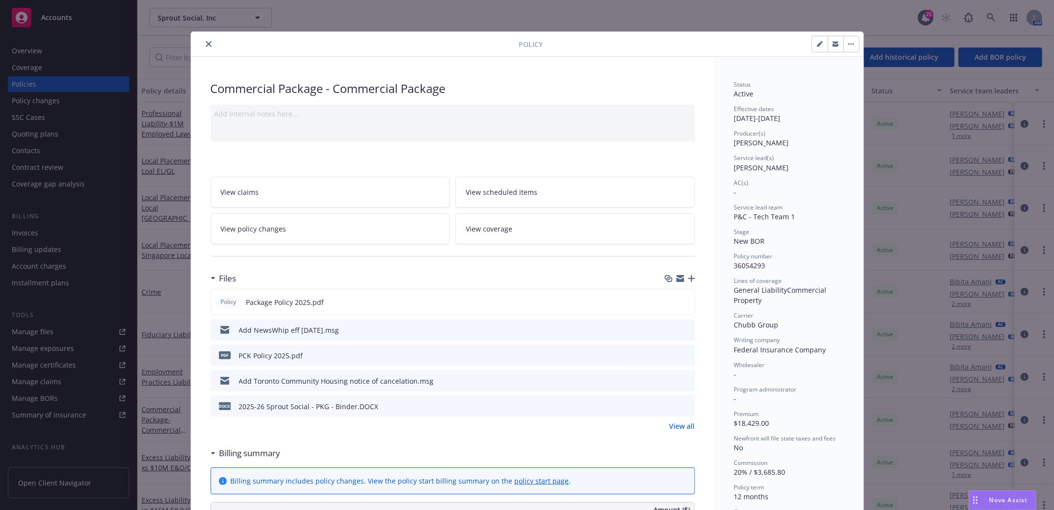
click at [206, 44] on icon "close" at bounding box center [209, 44] width 6 height 6
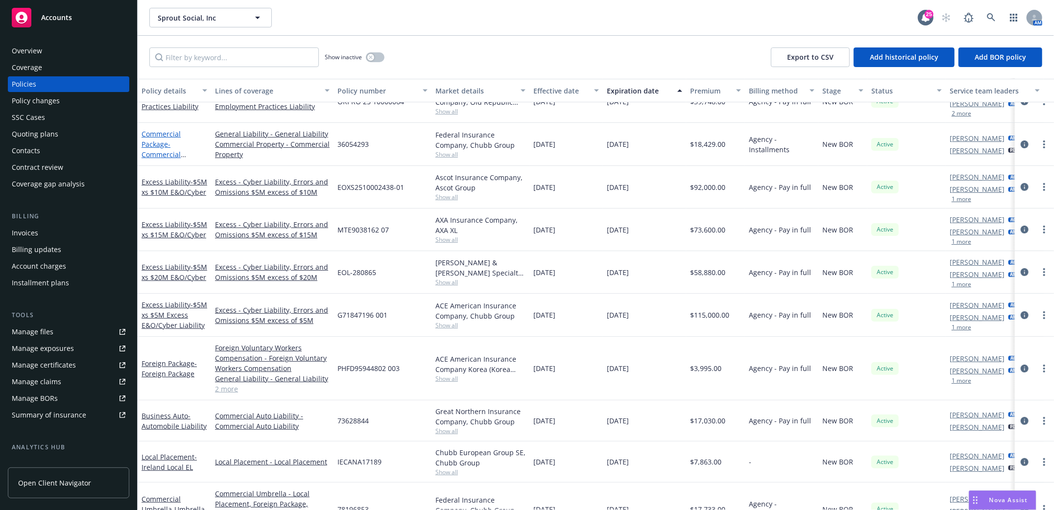
scroll to position [261, 0]
click at [160, 372] on span "- Foreign Package" at bounding box center [169, 369] width 55 height 20
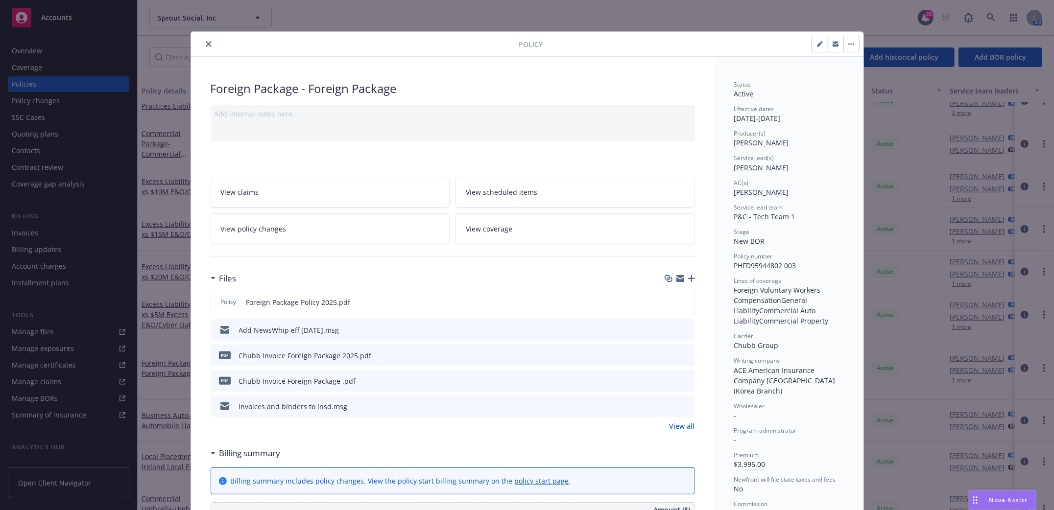
click at [689, 276] on icon "button" at bounding box center [691, 278] width 7 height 7
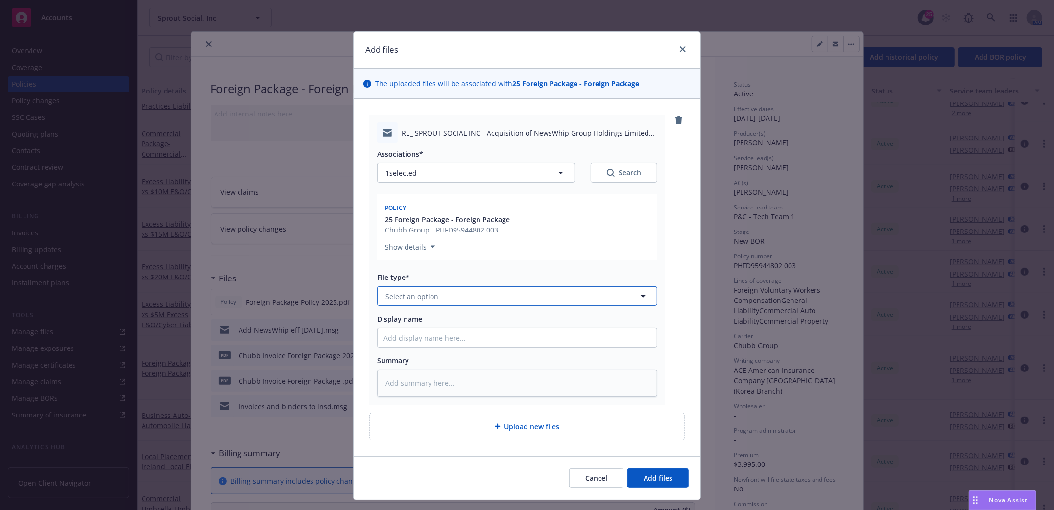
click at [505, 295] on button "Select an option" at bounding box center [517, 297] width 280 height 20
type input "email"
click at [411, 324] on div "Email" at bounding box center [517, 324] width 267 height 14
click at [406, 346] on input "Display name" at bounding box center [517, 338] width 279 height 19
type textarea "x"
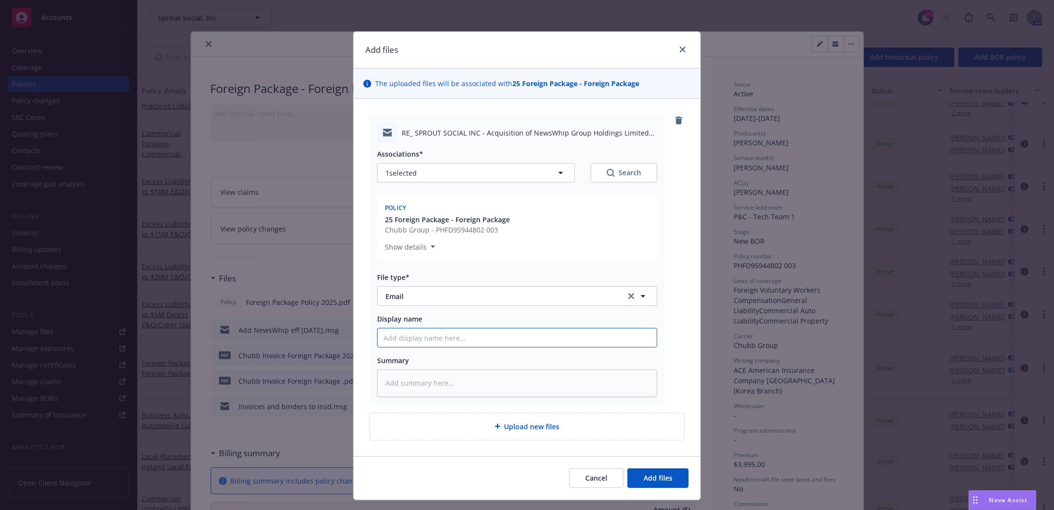
type input "N"
type textarea "x"
type input "Ne"
type textarea "x"
type input "New"
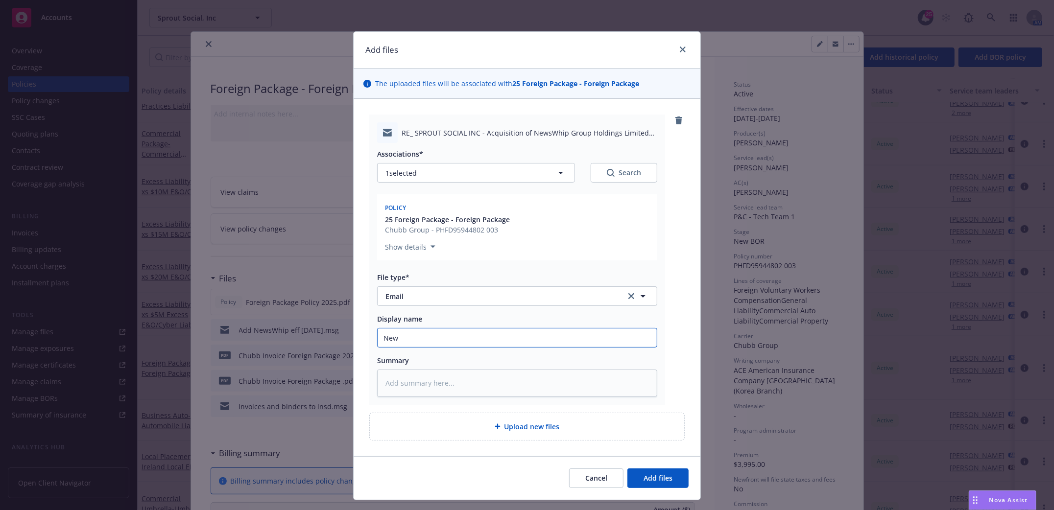
type textarea "x"
type input "News"
type textarea "x"
type input "NewsW"
type textarea "x"
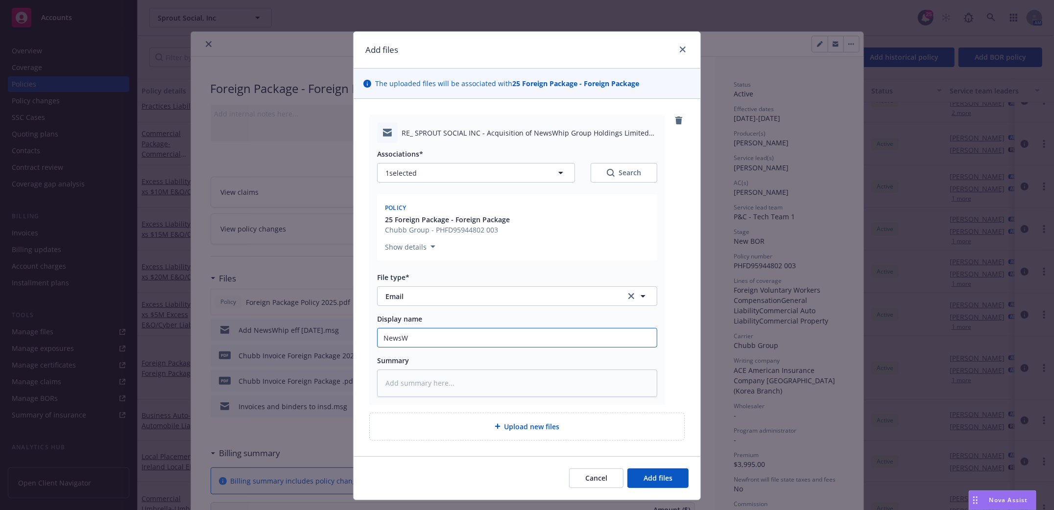
type input "NewsWh"
type textarea "x"
type input "NewsWhi"
type textarea "x"
type input "NewsWhip"
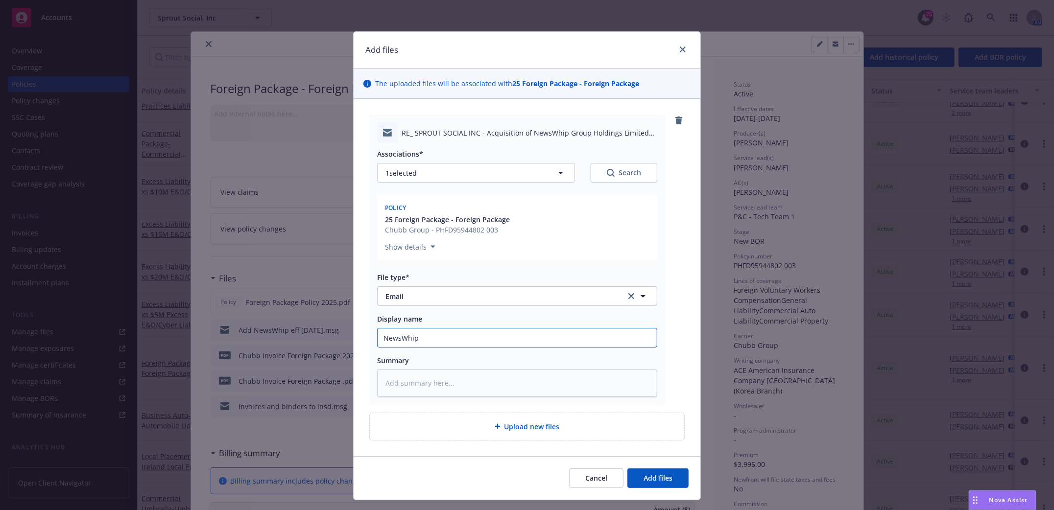
type textarea "x"
type input "NewsWhip"
type textarea "x"
type input "NewsWhip ad"
type textarea "x"
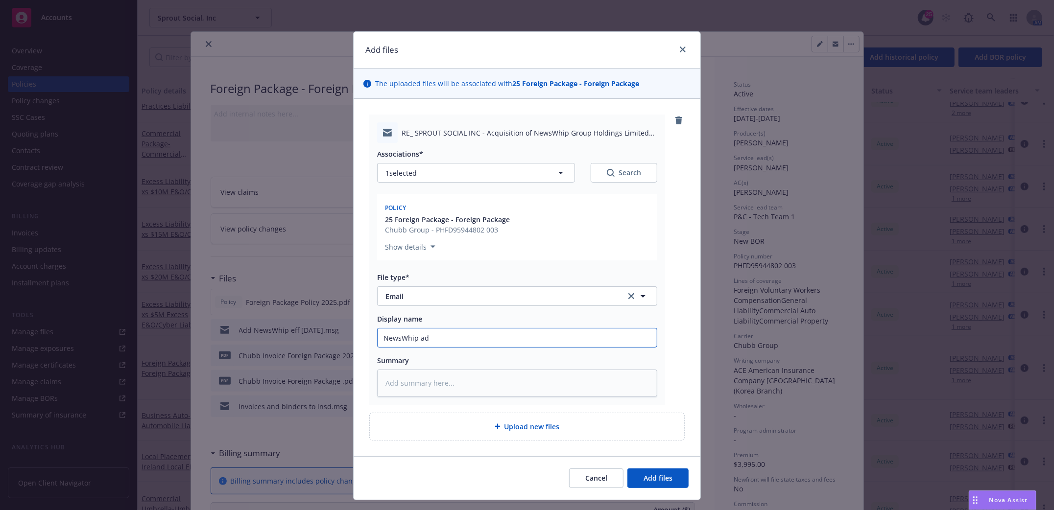
type input "NewsWhip add"
type textarea "x"
type input "NewsWhip addi"
type textarea "x"
type input "NewsWhip addit"
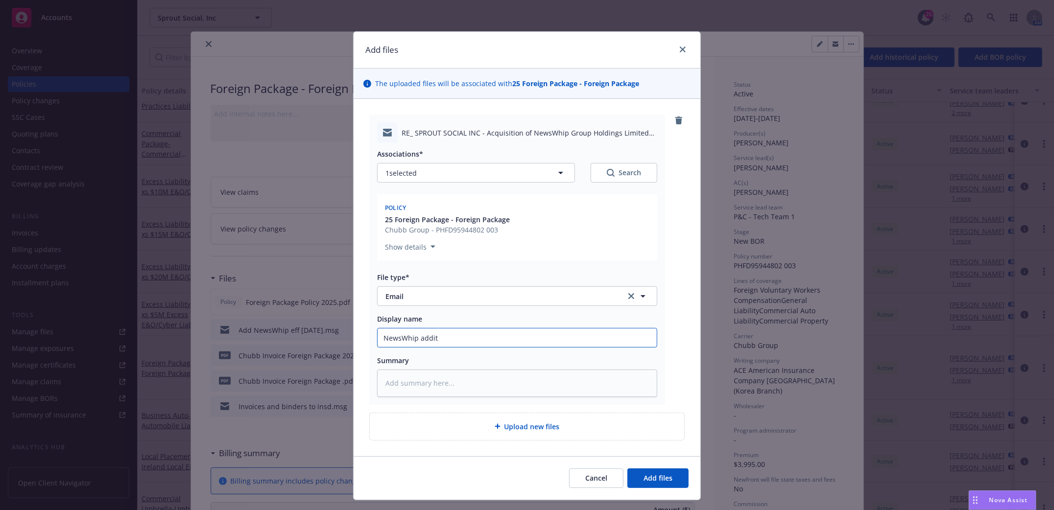
type textarea "x"
type input "NewsWhip [PERSON_NAME]"
type textarea "x"
type input "NewsWhip additio"
type textarea "x"
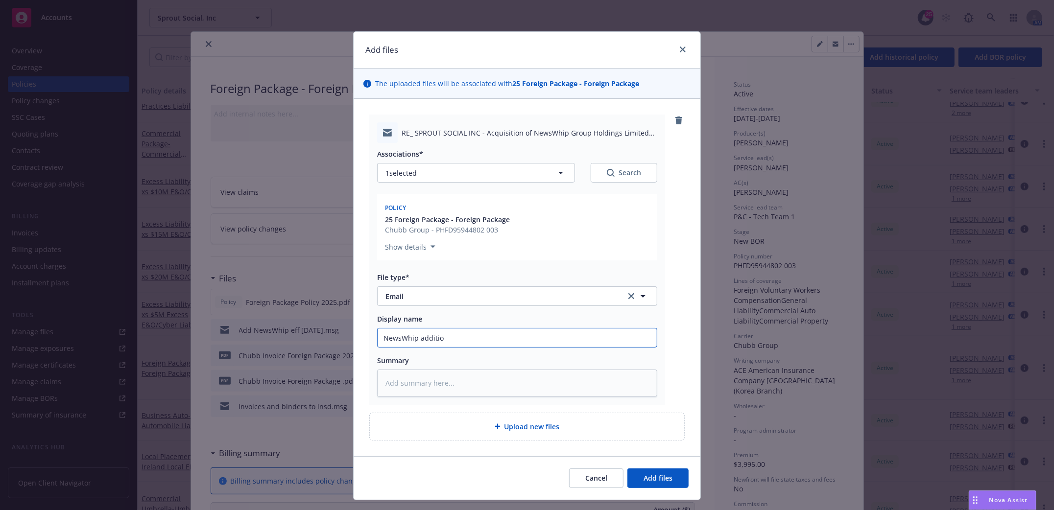
type input "NewsWhip addition"
type textarea "x"
type input "NewsWhip addition"
type textarea "x"
type input "NewsWhip addition p"
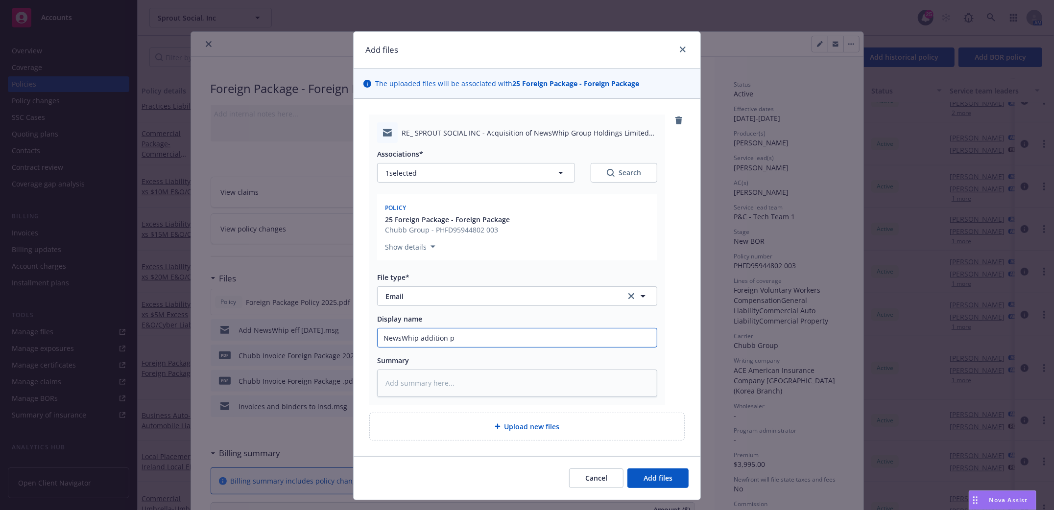
type textarea "x"
type input "NewsWhip addition pr"
type textarea "x"
type input "NewsWhip addition pre"
type textarea "x"
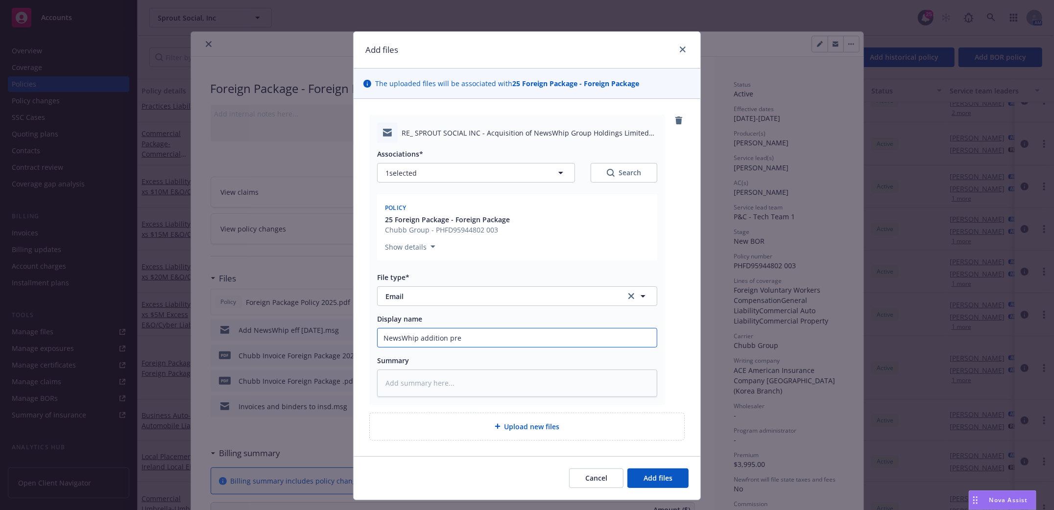
type input "NewsWhip addition prem"
type textarea "x"
type input "NewsWhip addition premi"
type textarea "x"
type input "NewsWhip addition premiu"
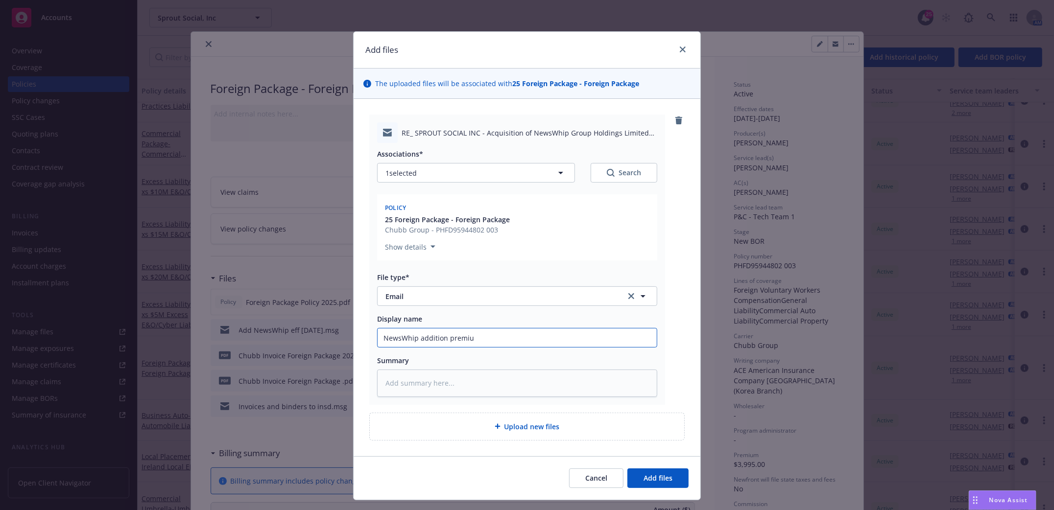
type textarea "x"
type input "NewsWhip addition premium"
type textarea "x"
type input "NewsWhip addition premium"
type textarea "x"
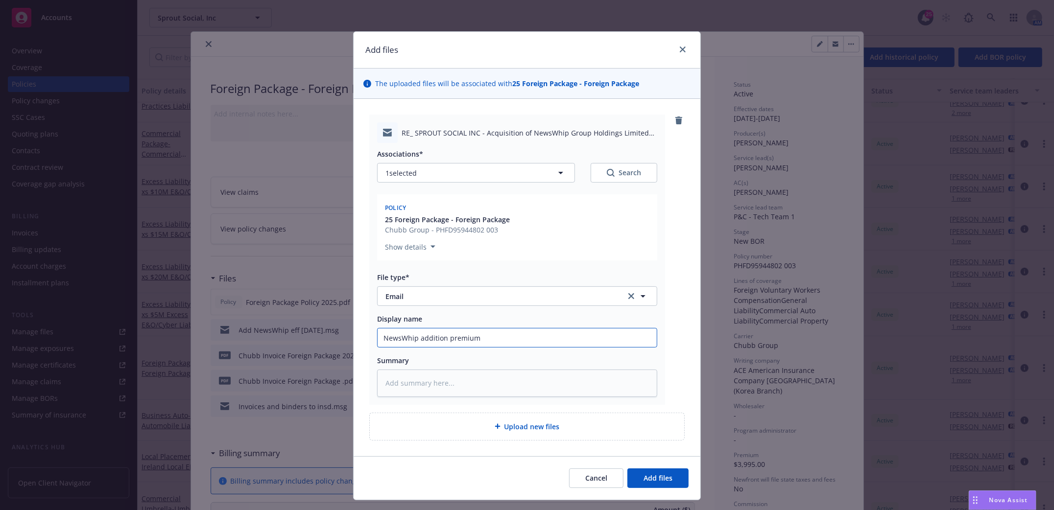
type input "NewsWhip addition premium q"
type textarea "x"
type input "NewsWhip addition premium qu"
type textarea "x"
type input "NewsWhip addition premium quot"
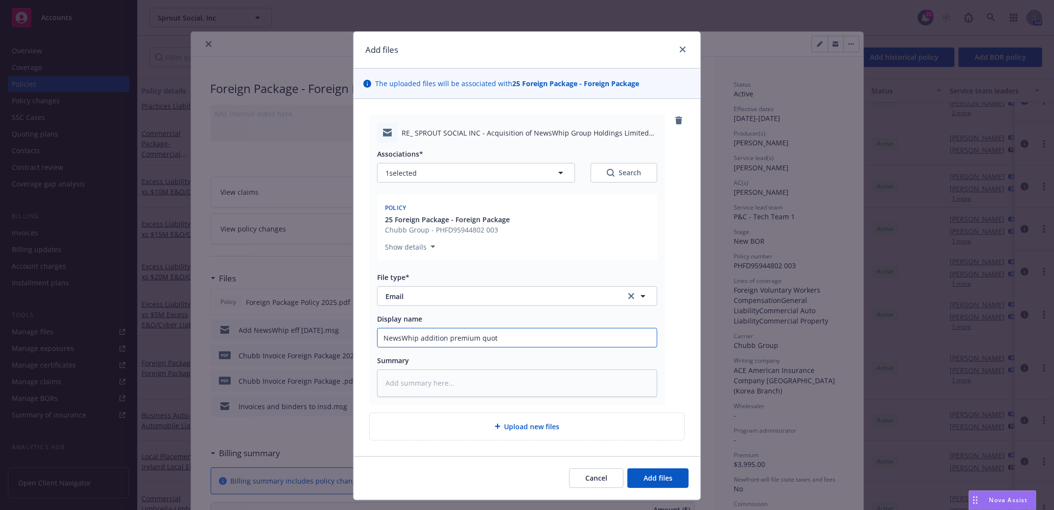
type textarea "x"
type input "NewsWhip addition premium quote"
click at [652, 482] on span "Add files" at bounding box center [658, 478] width 29 height 9
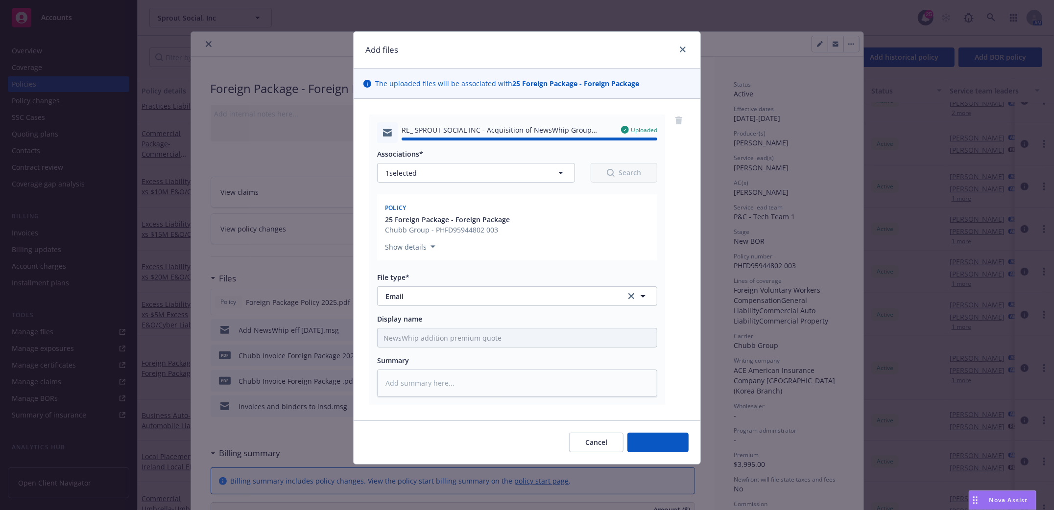
type textarea "x"
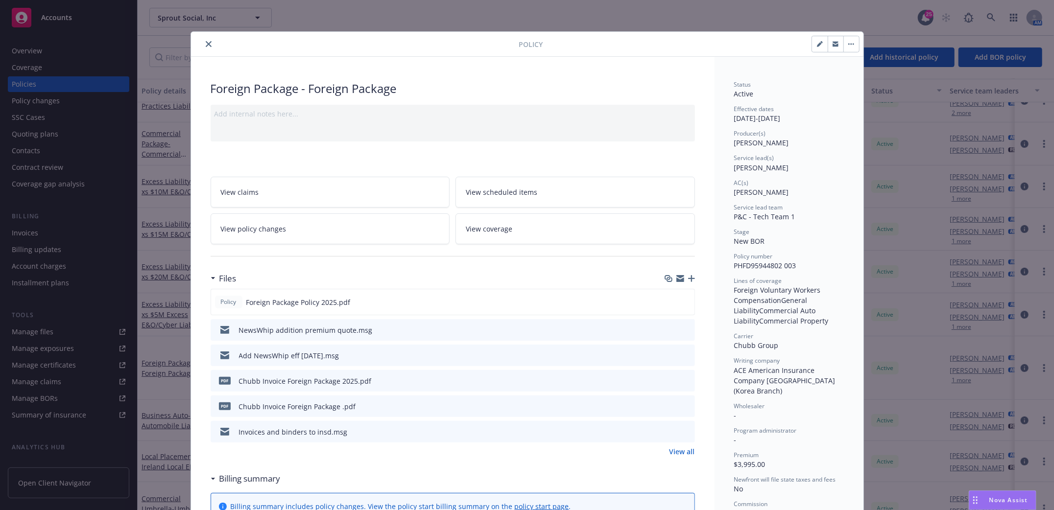
click at [203, 40] on button "close" at bounding box center [209, 44] width 12 height 12
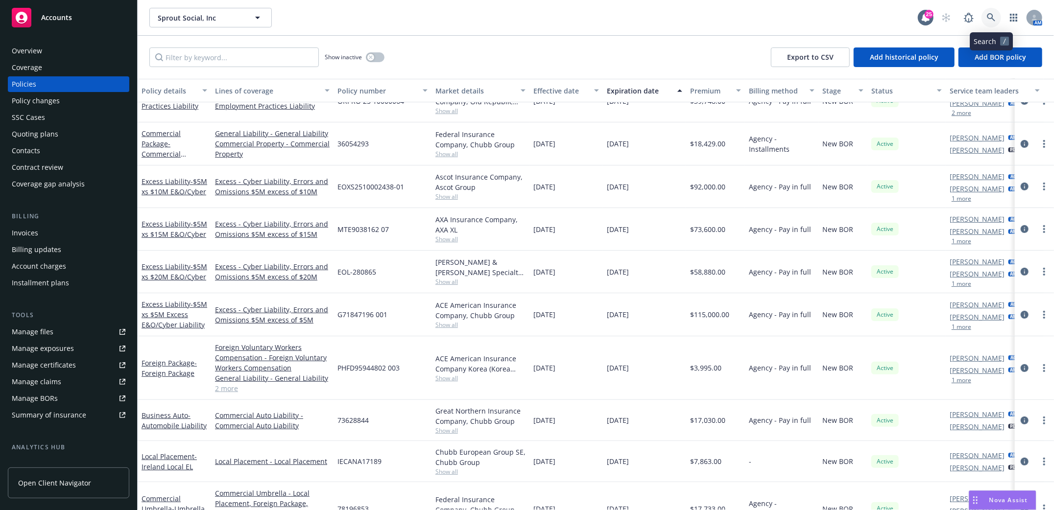
click at [993, 17] on icon at bounding box center [991, 17] width 9 height 9
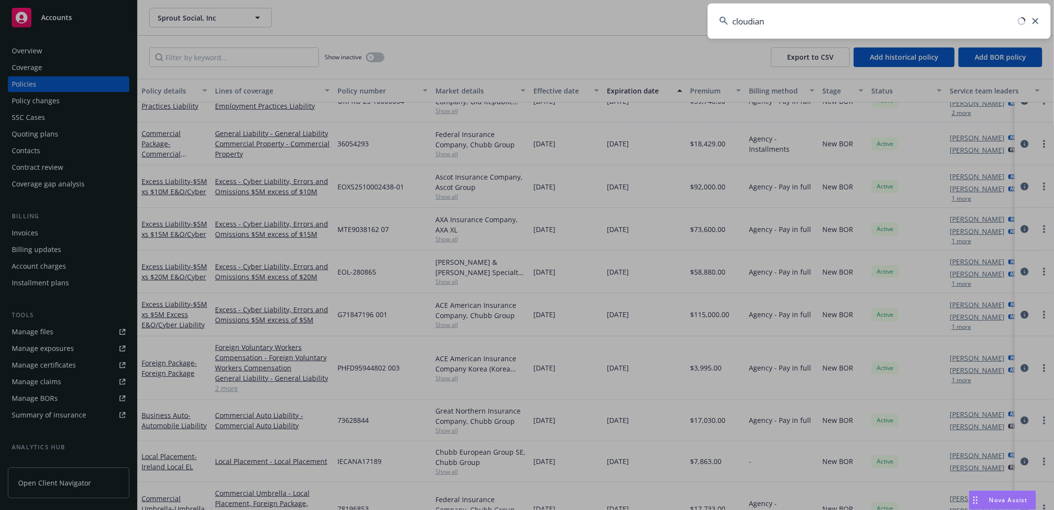
type input "cloudian"
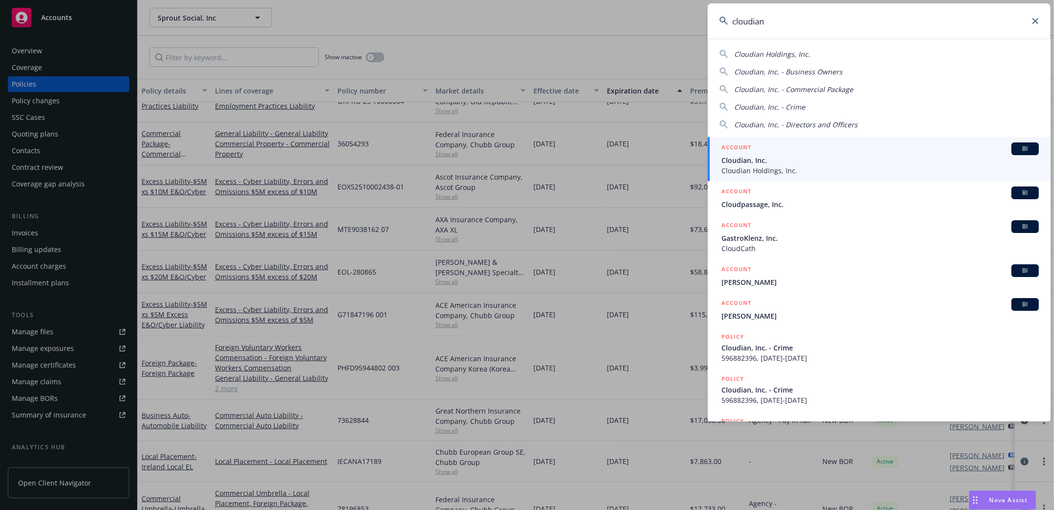
click at [737, 165] on span "Cloudian, Inc." at bounding box center [880, 160] width 317 height 10
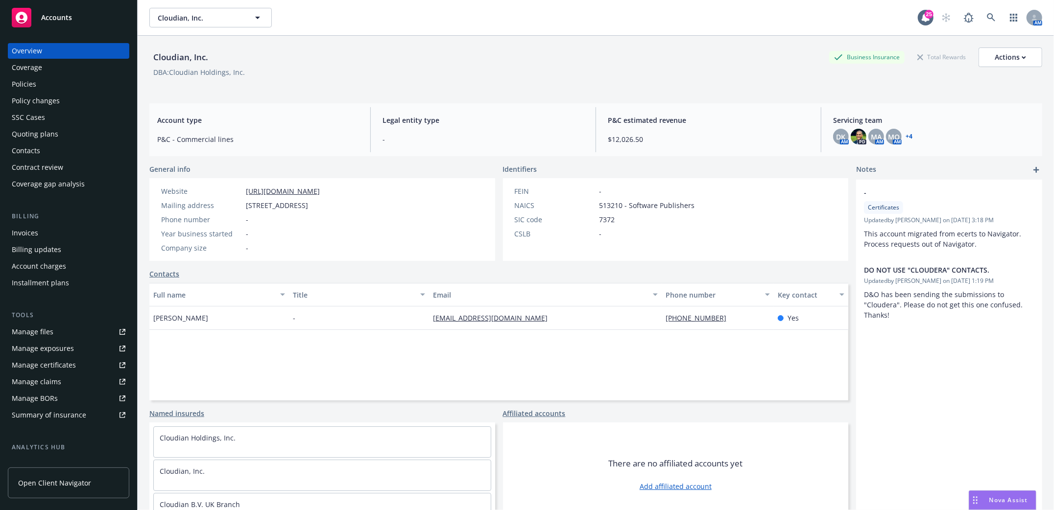
click at [20, 81] on div "Policies" at bounding box center [24, 84] width 24 height 16
